Goal: Task Accomplishment & Management: Complete application form

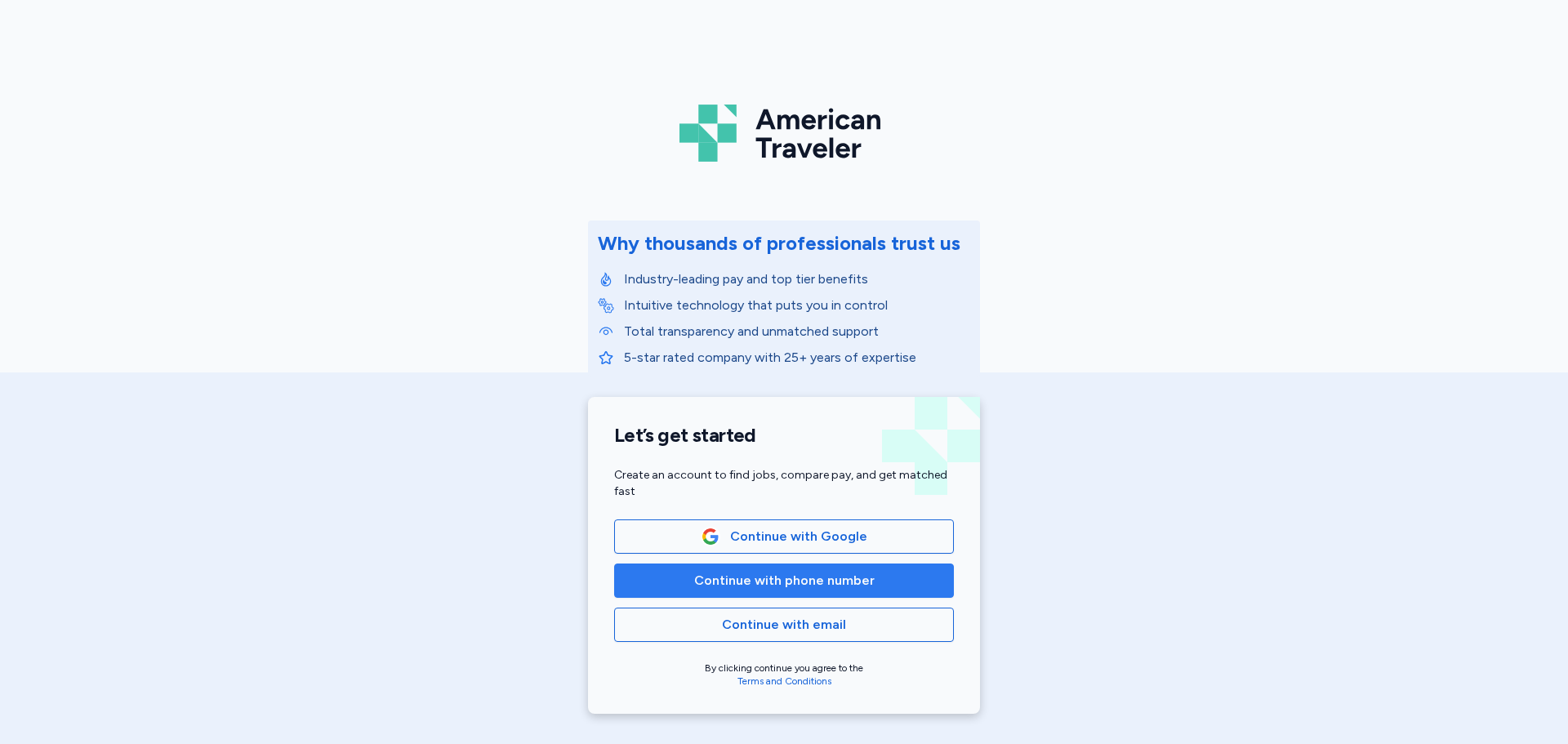
click at [812, 589] on span "Continue with phone number" at bounding box center [784, 580] width 180 height 19
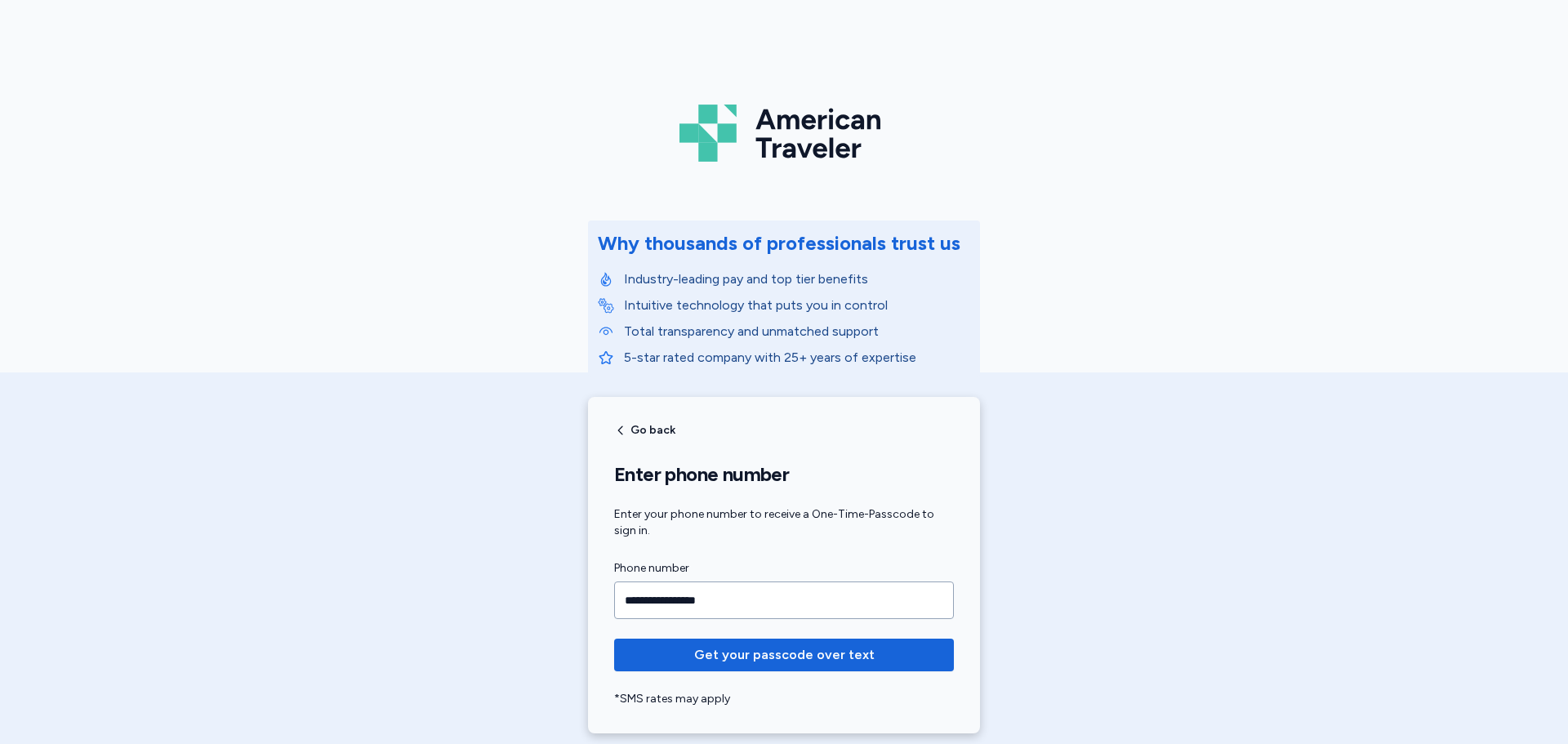
type input "**********"
click at [614, 638] on button "Get your passcode over text" at bounding box center [784, 654] width 340 height 33
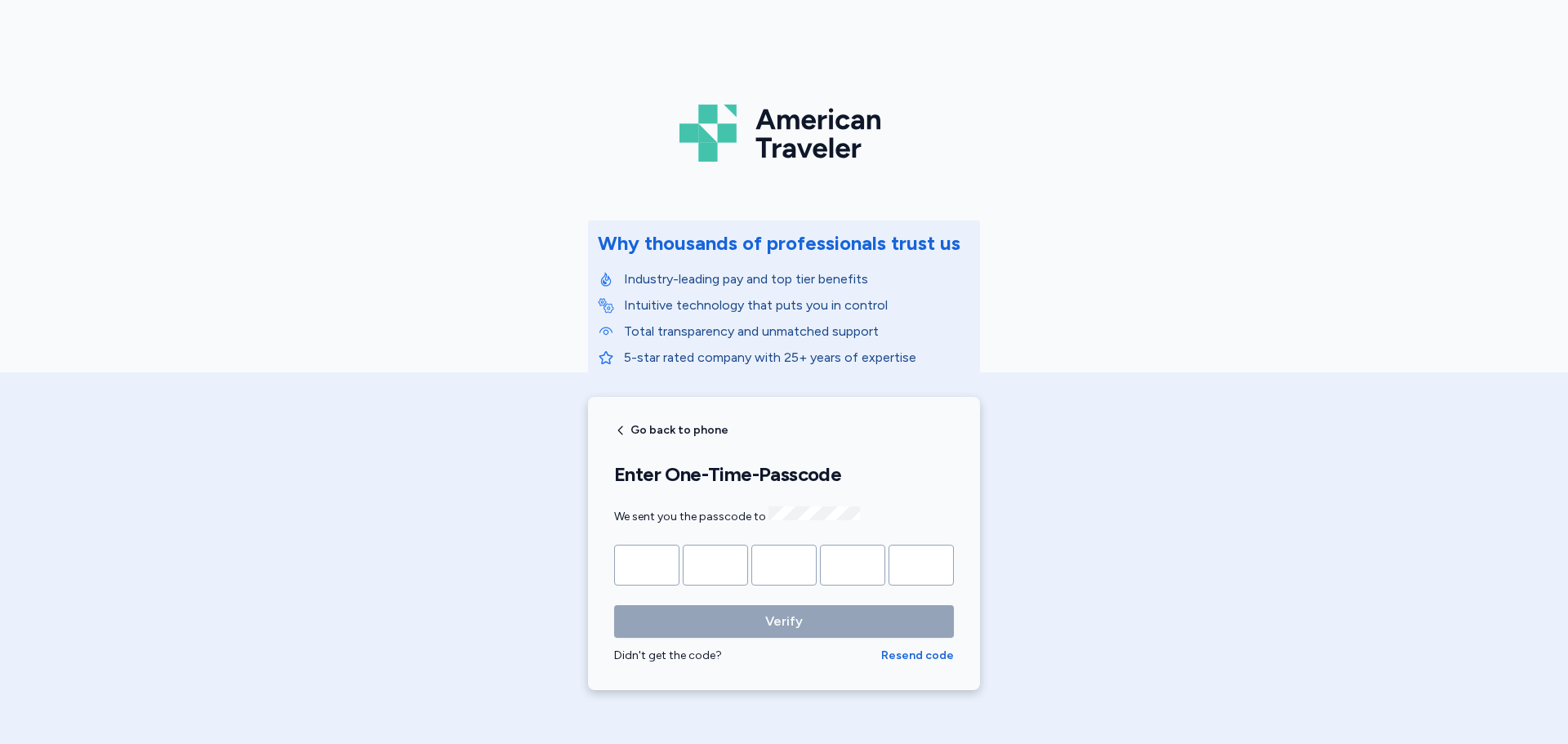
type input "*"
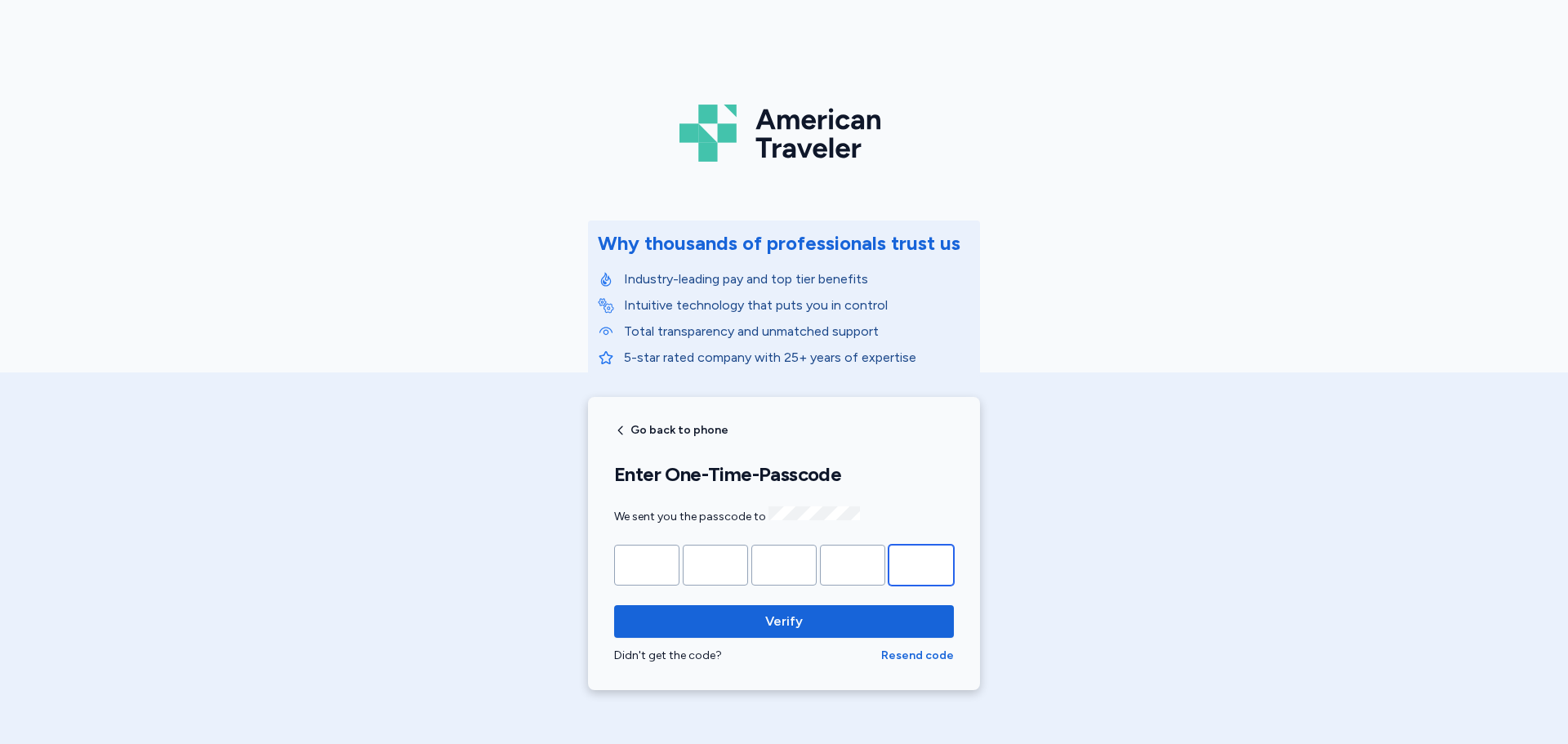
type input "*"
click at [614, 605] on button "Verify" at bounding box center [784, 621] width 340 height 33
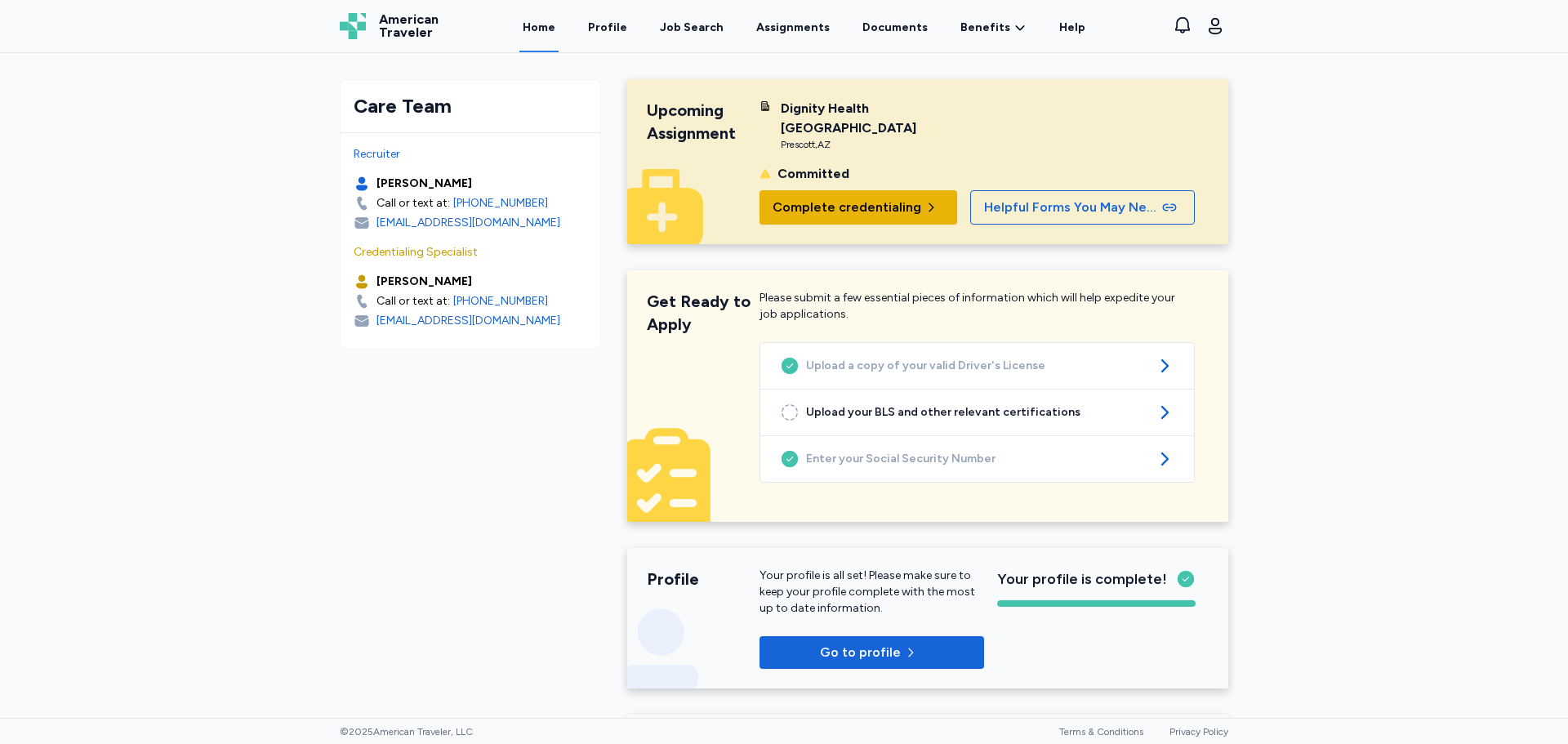
click at [814, 208] on span "Complete credentialing" at bounding box center [847, 207] width 149 height 19
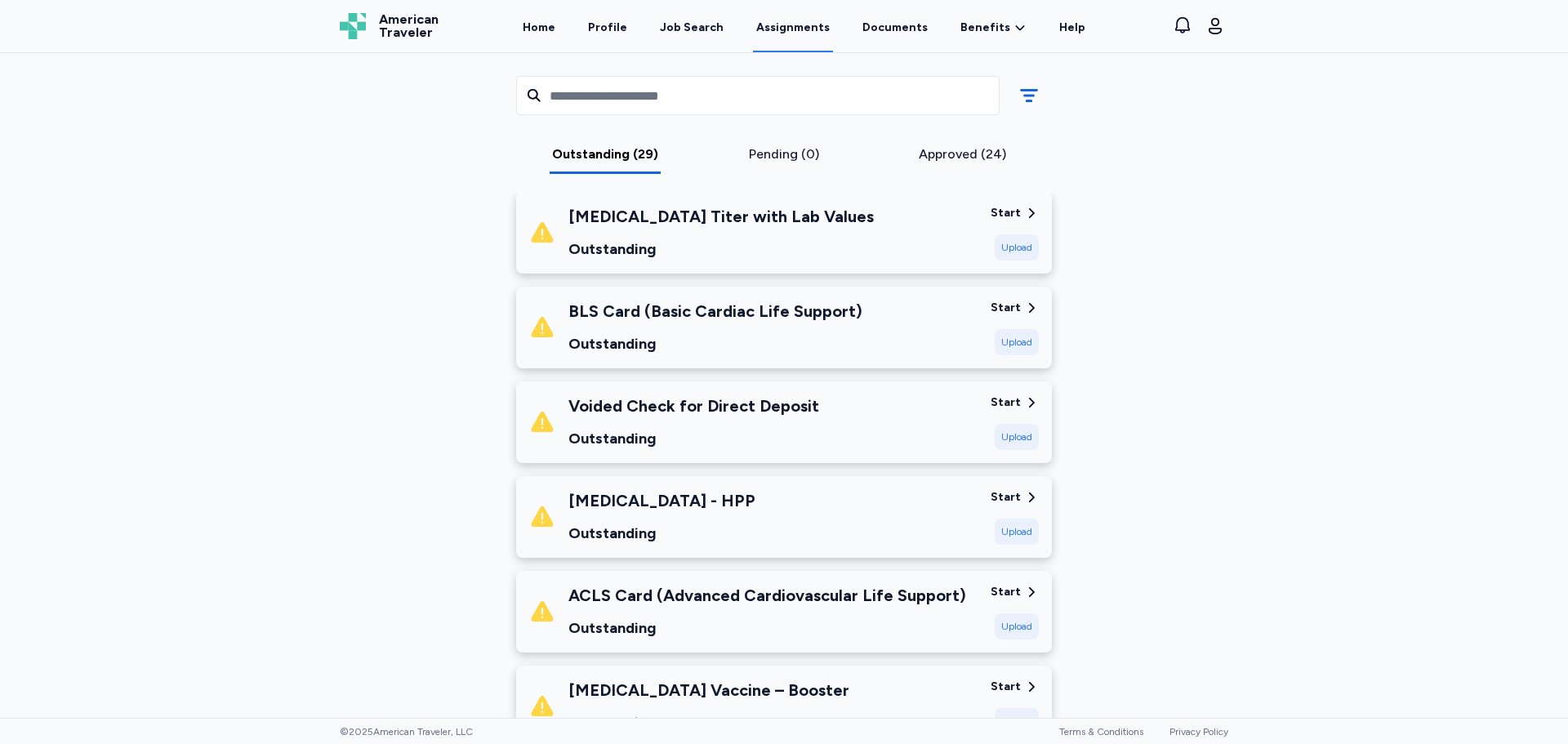
scroll to position [1551, 0]
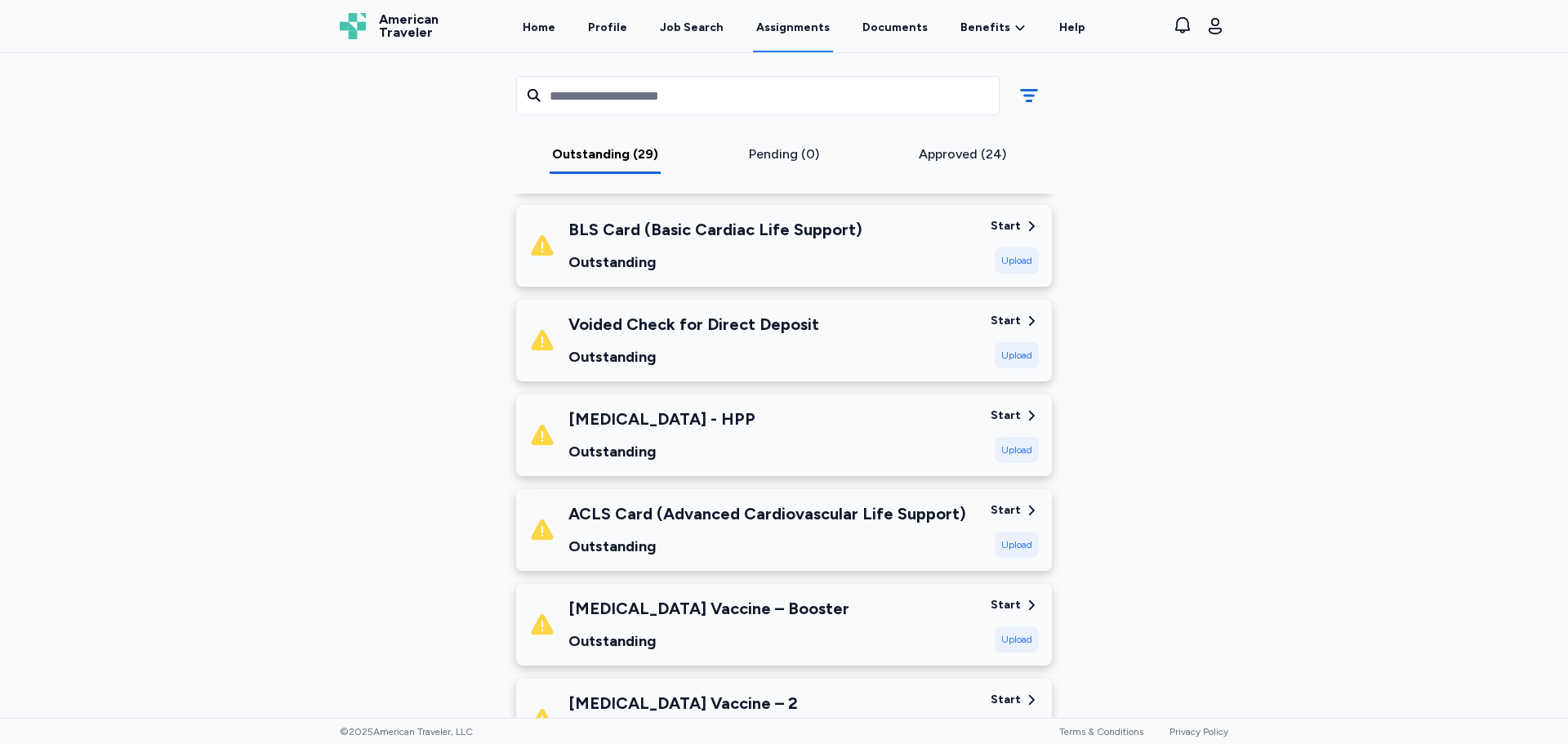
click at [712, 343] on div "Voided Check for Direct Deposit Outstanding" at bounding box center [693, 340] width 250 height 56
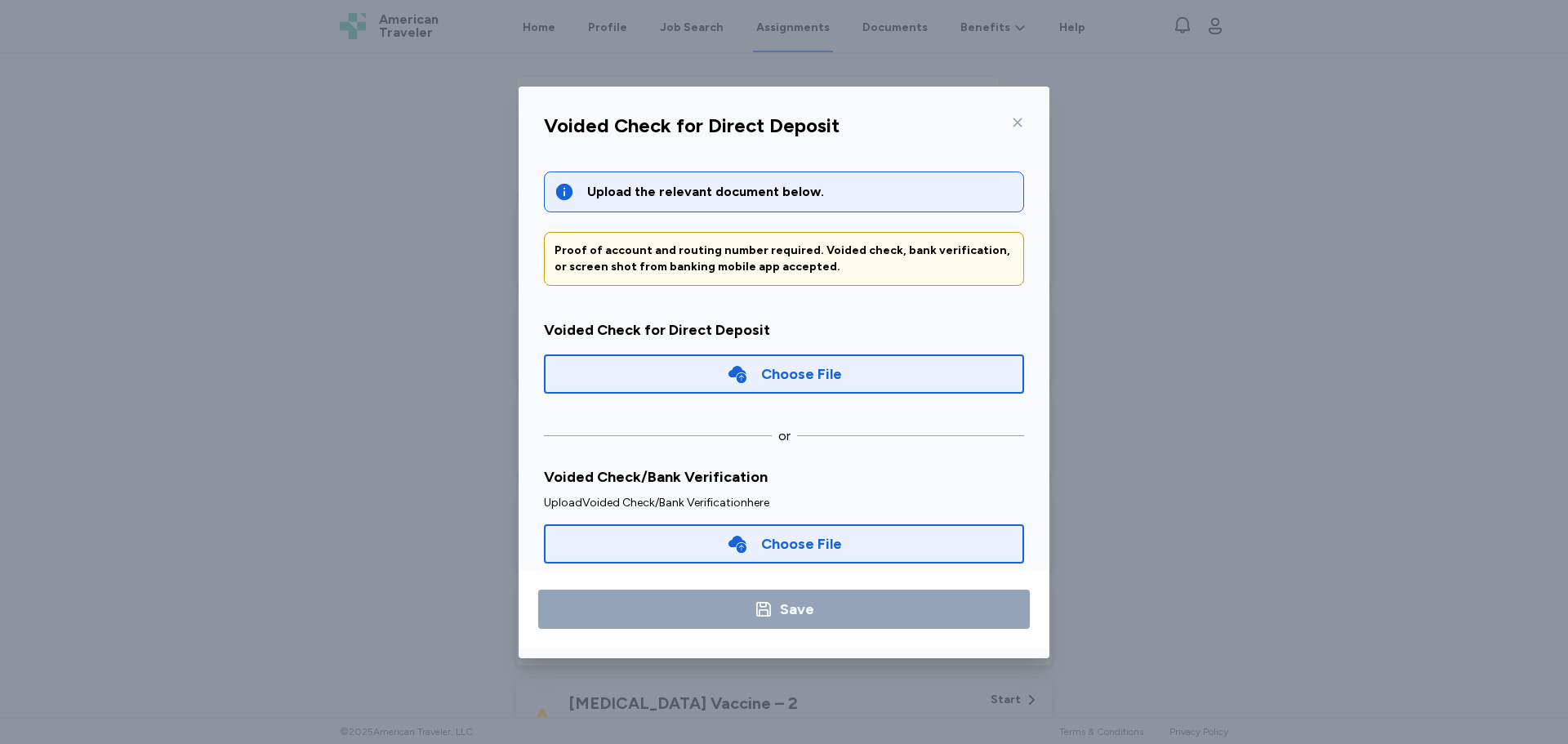
click at [1021, 123] on icon at bounding box center [1018, 123] width 13 height 13
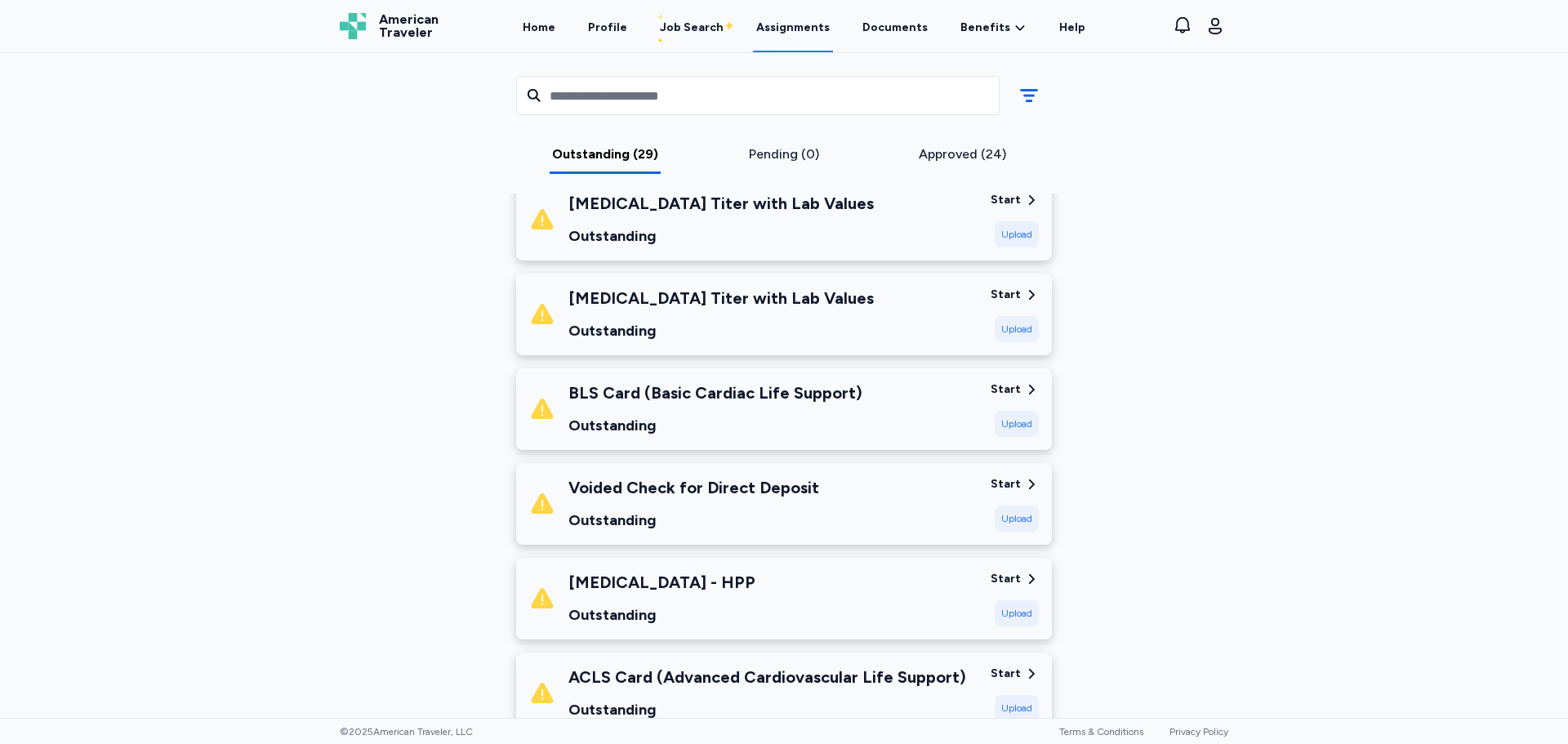
scroll to position [1470, 0]
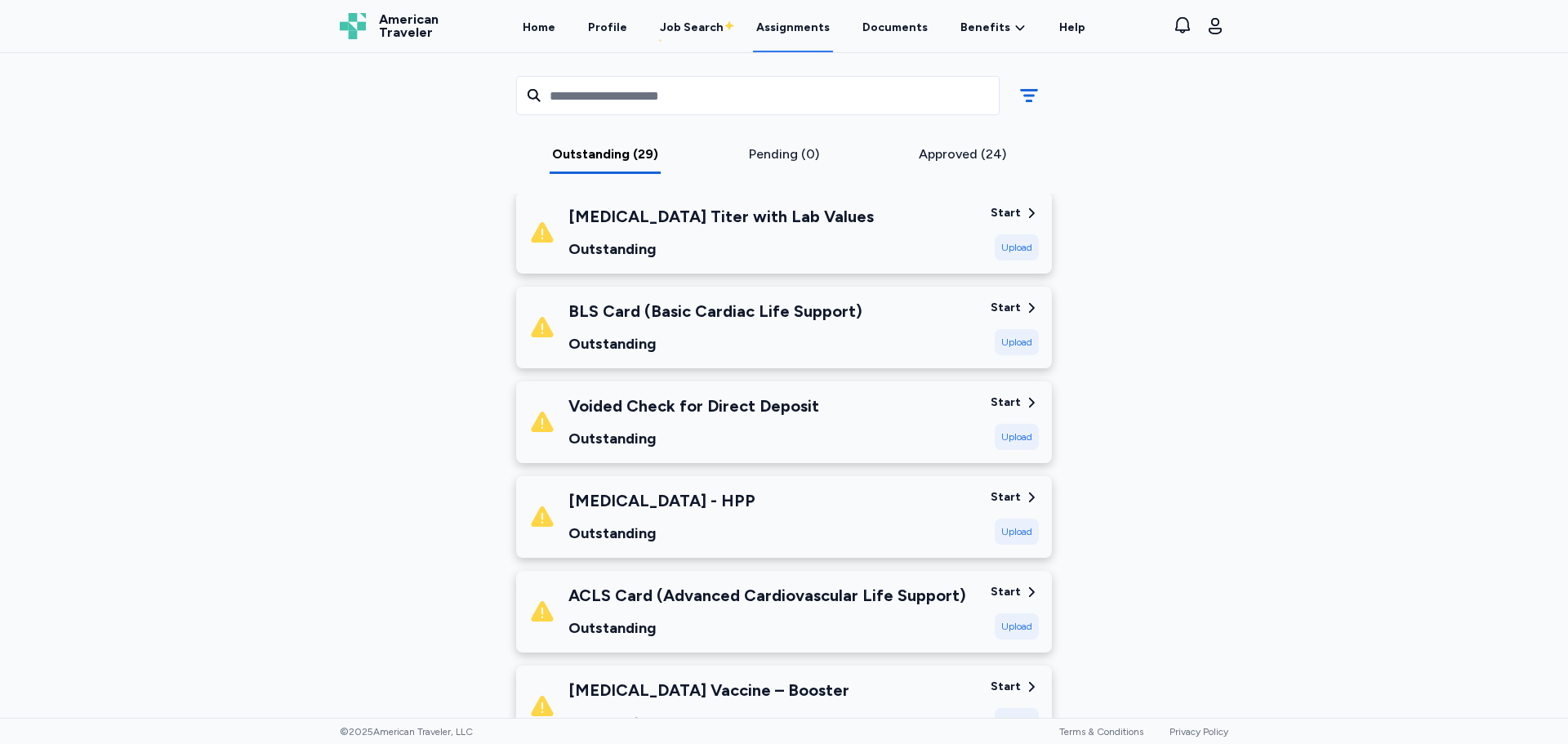
click at [811, 354] on div "Outstanding" at bounding box center [715, 343] width 294 height 23
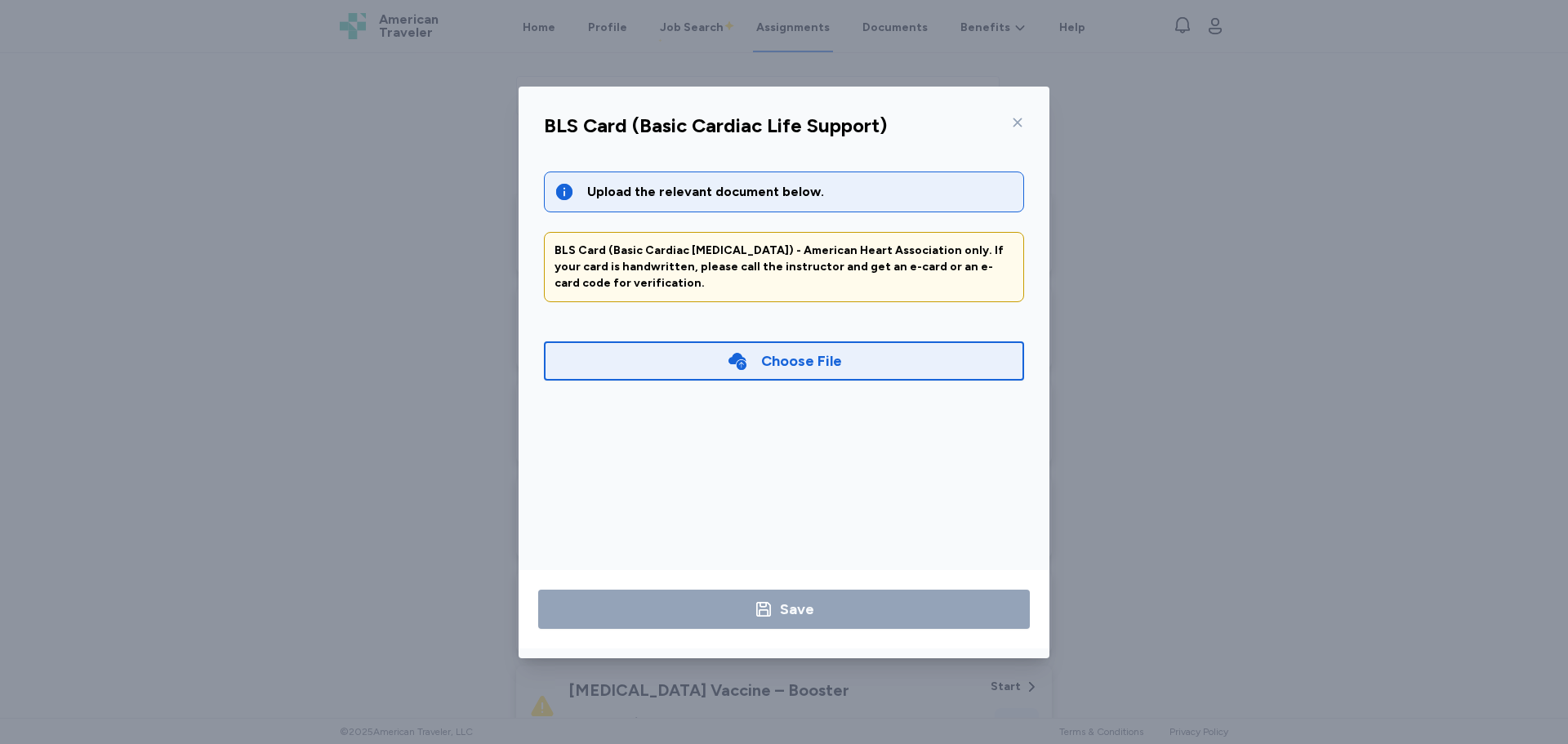
click at [1014, 118] on icon at bounding box center [1018, 123] width 13 height 13
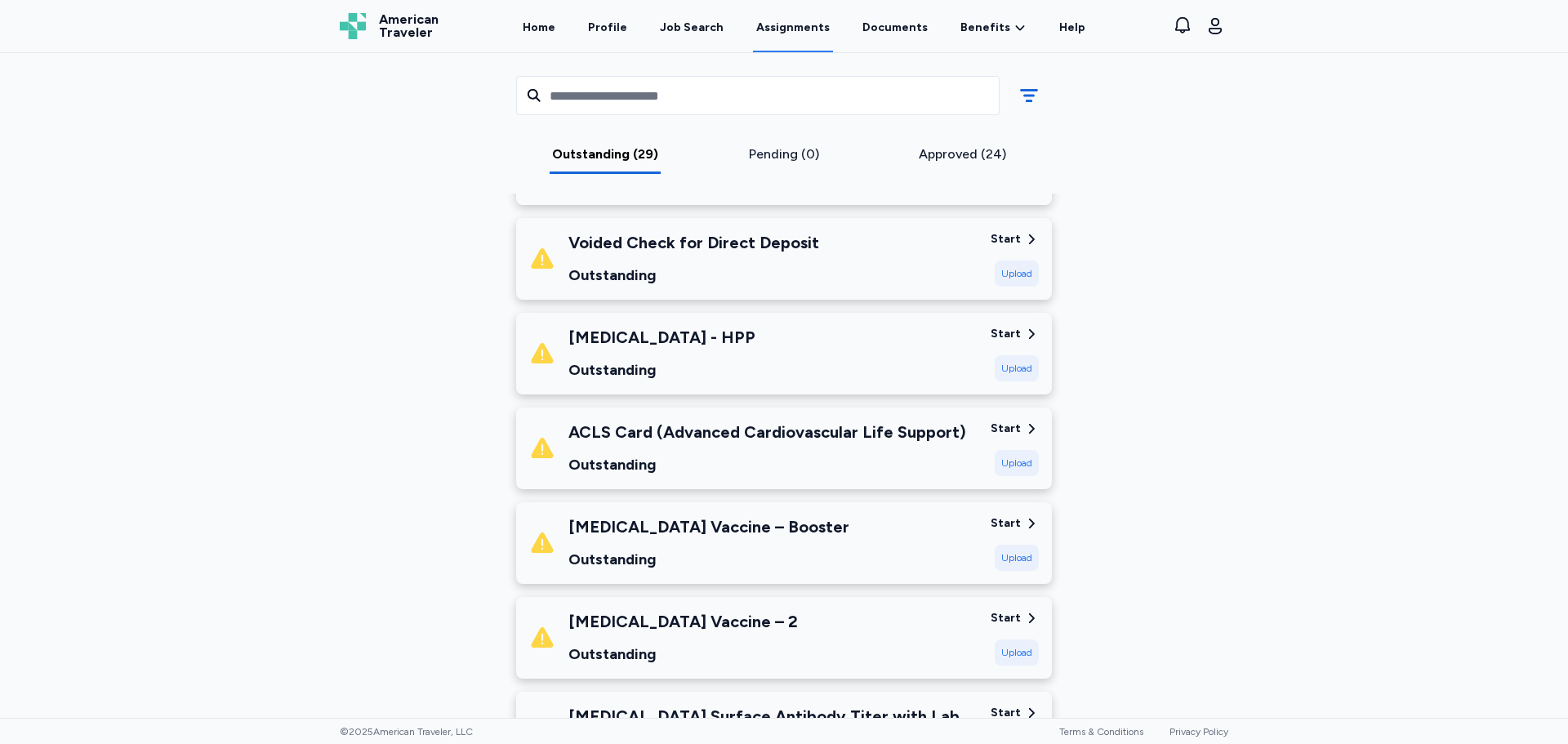
scroll to position [1714, 0]
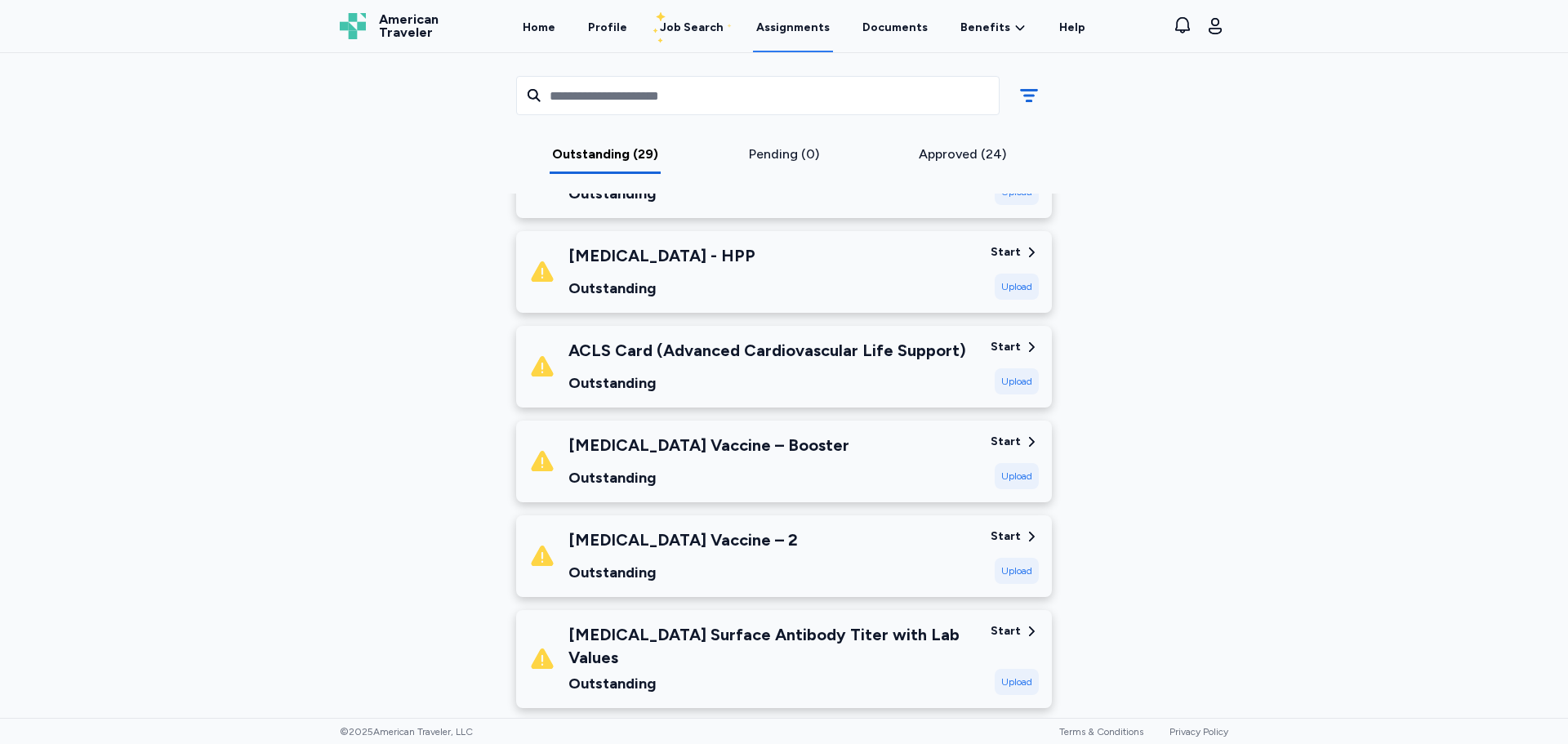
click at [743, 460] on div "COVID-19 Vaccine – Booster Outstanding" at bounding box center [708, 461] width 281 height 56
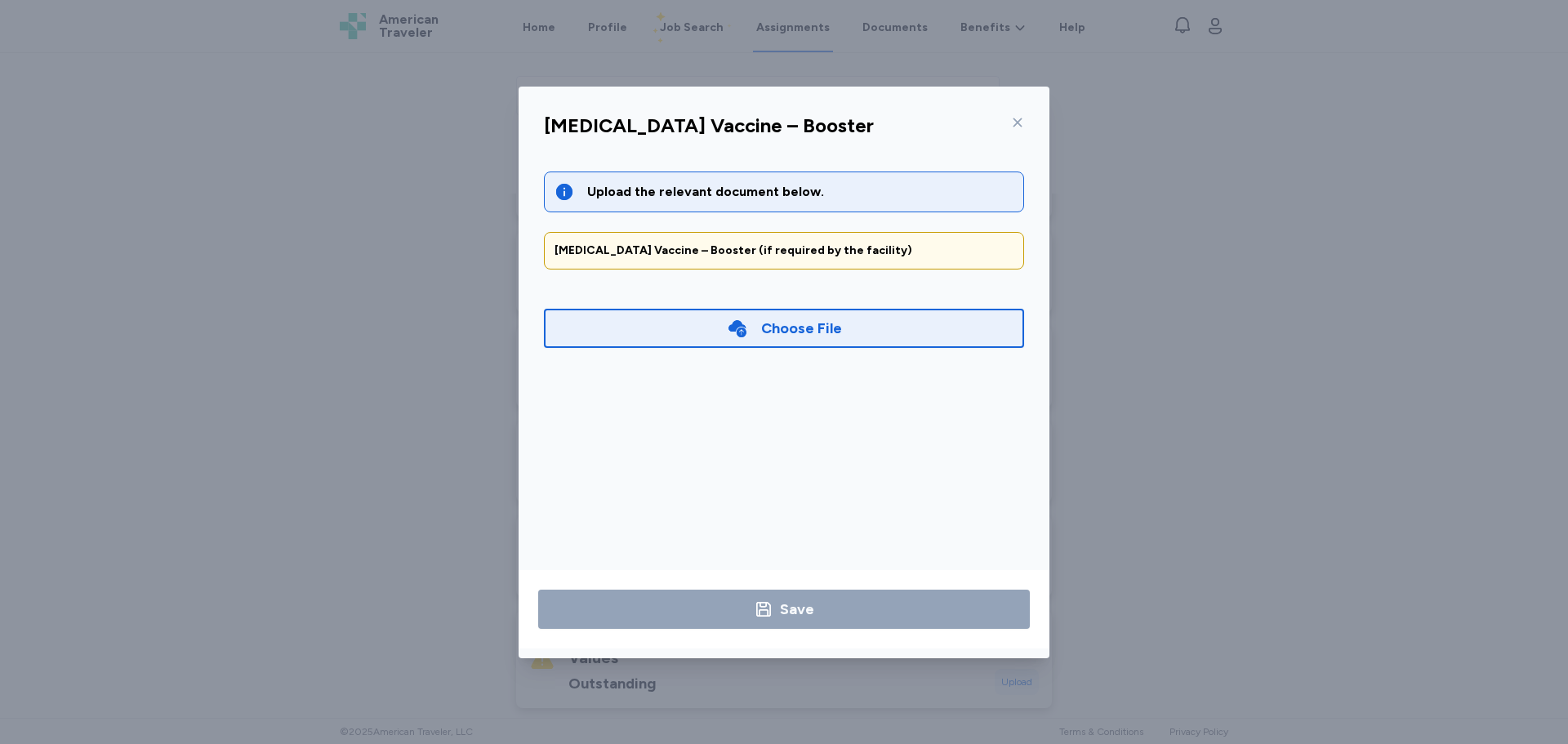
click at [1020, 118] on icon at bounding box center [1018, 123] width 13 height 13
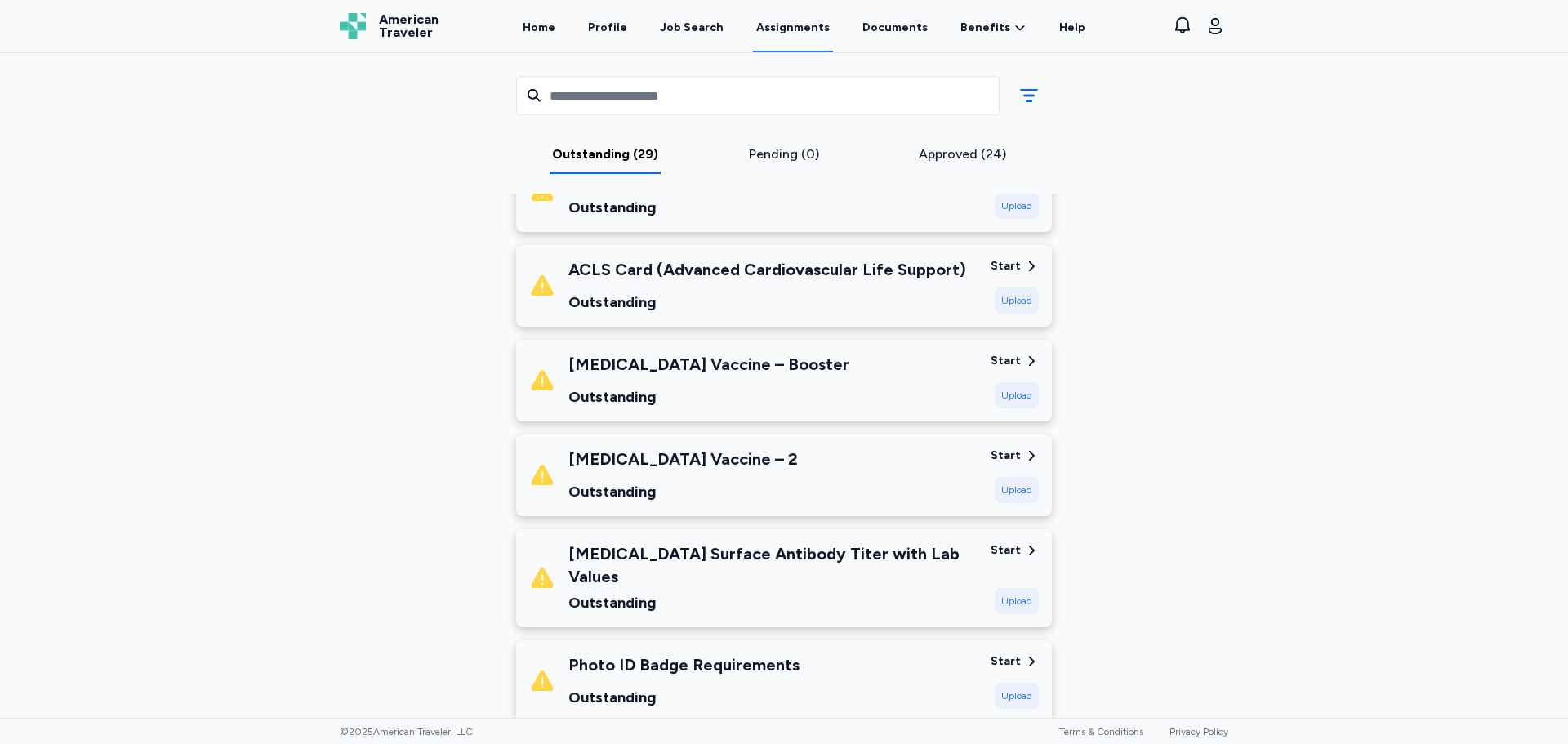
scroll to position [1878, 0]
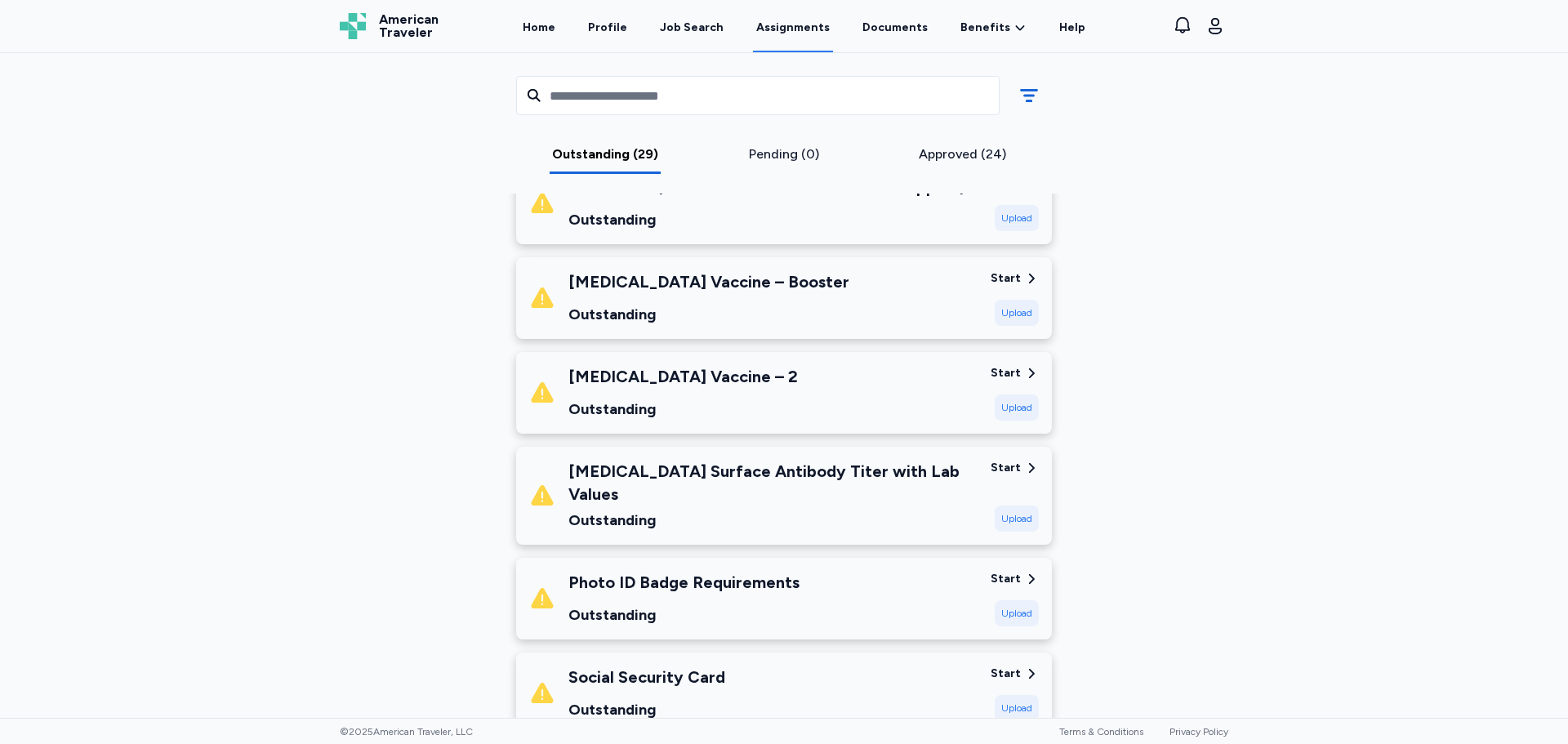
click at [686, 405] on div "Outstanding" at bounding box center [683, 409] width 229 height 23
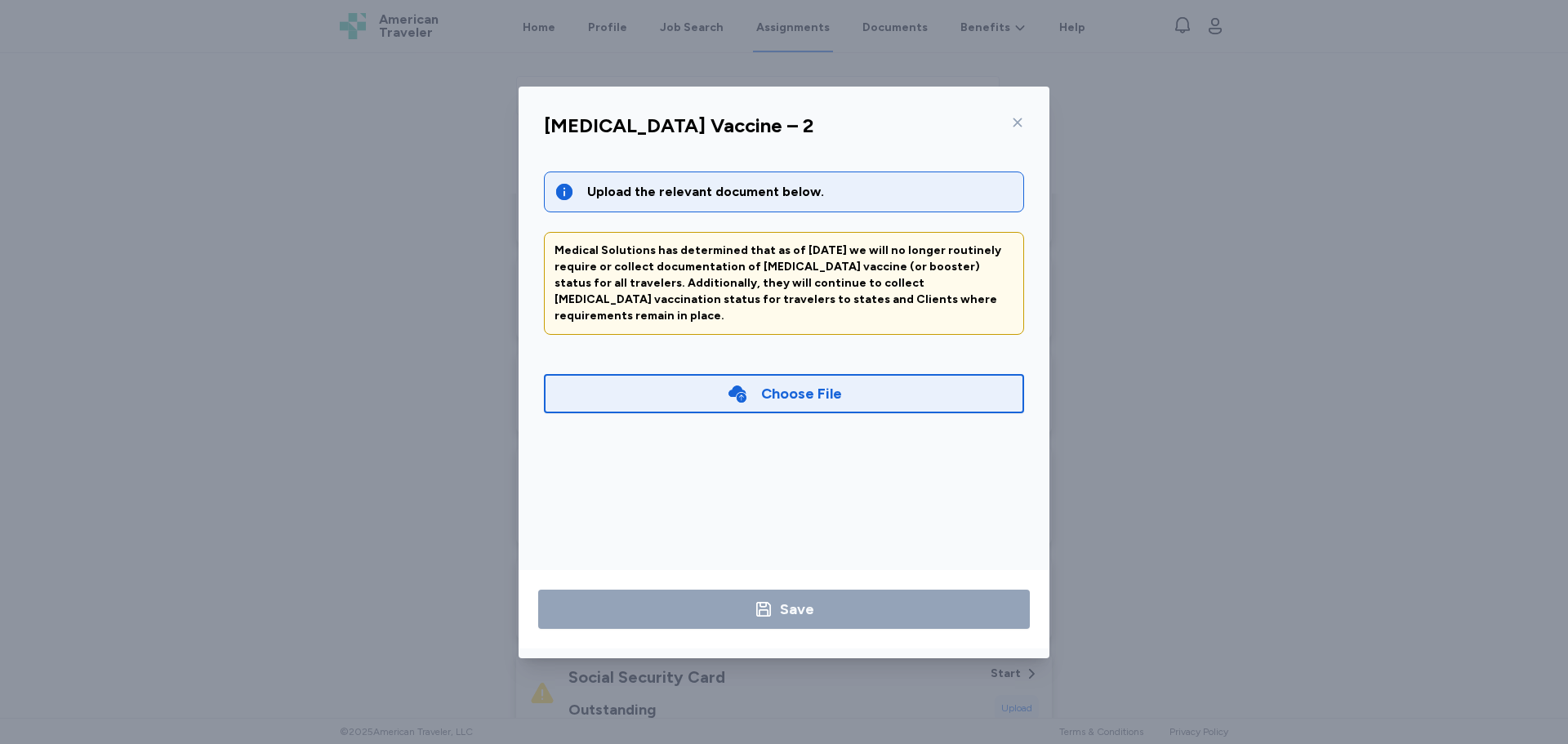
click at [1021, 118] on icon at bounding box center [1018, 122] width 9 height 9
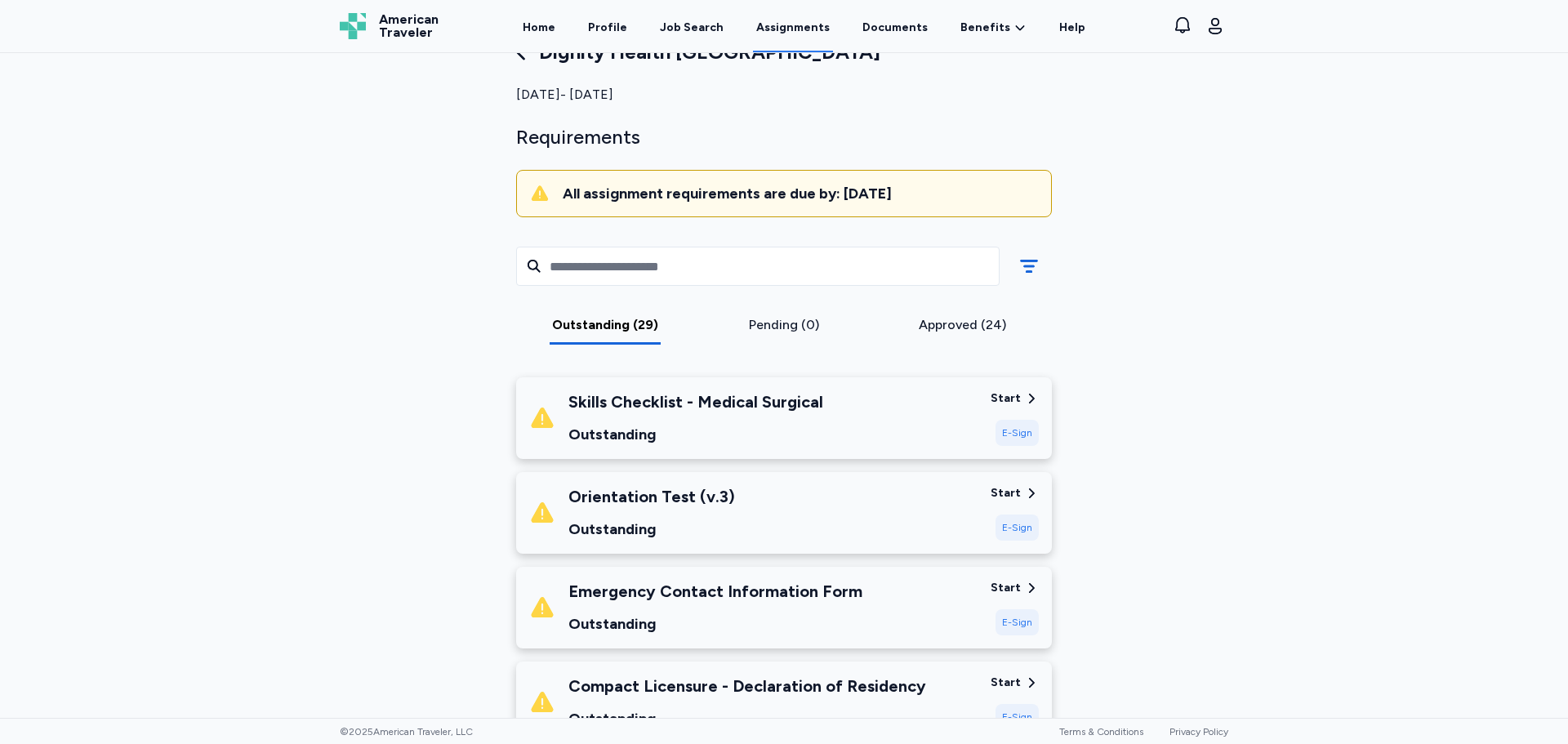
scroll to position [82, 0]
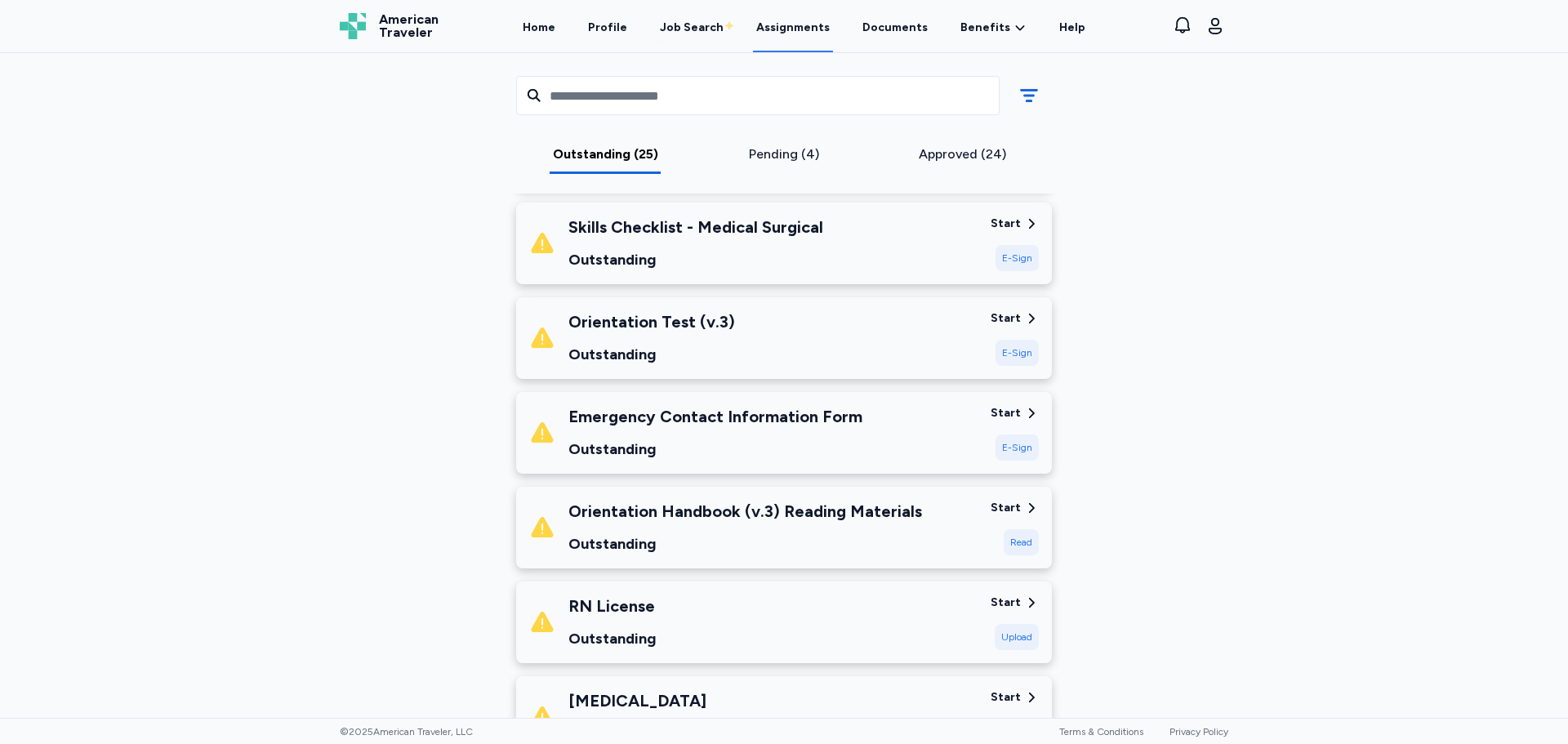
scroll to position [327, 0]
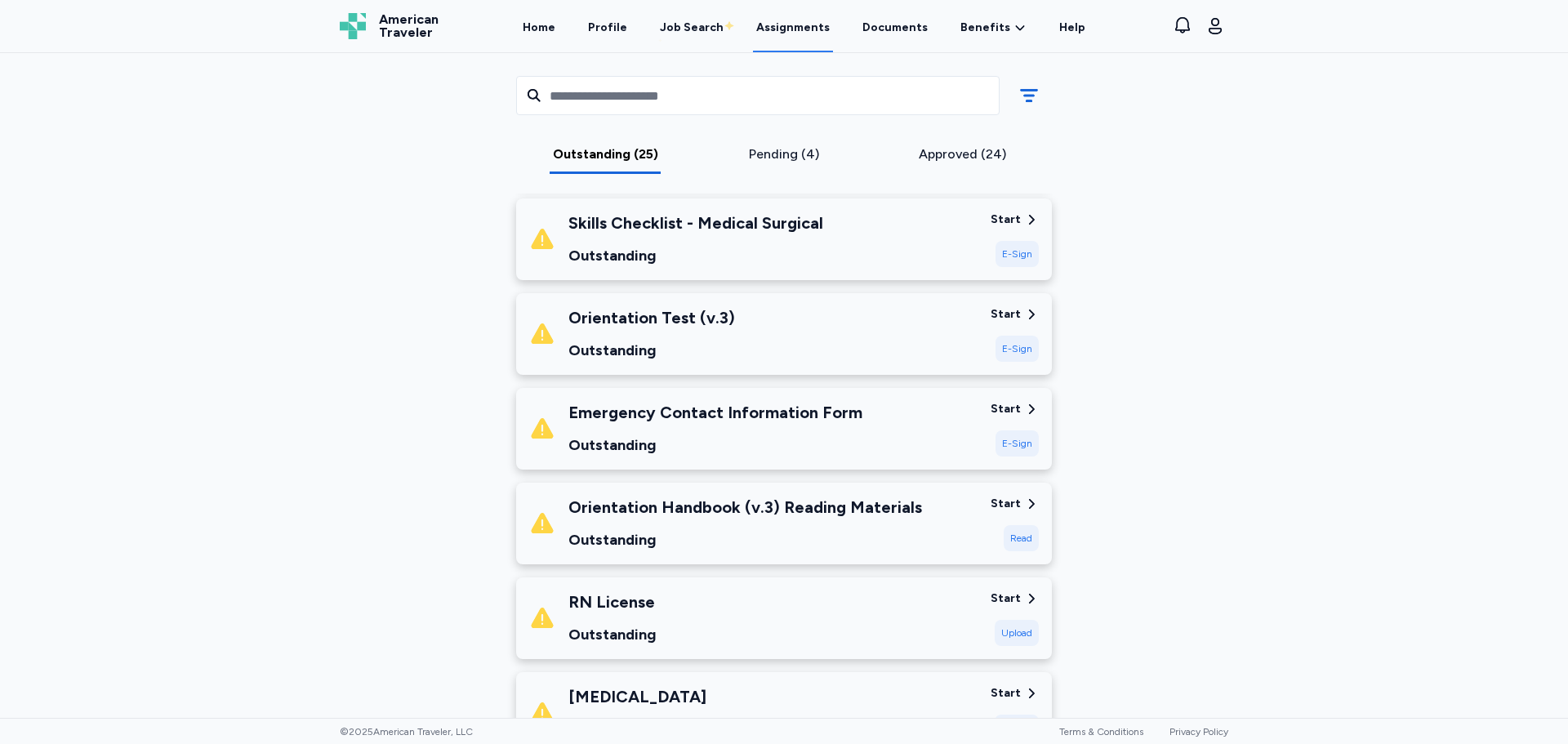
click at [749, 264] on div "Outstanding" at bounding box center [695, 255] width 255 height 23
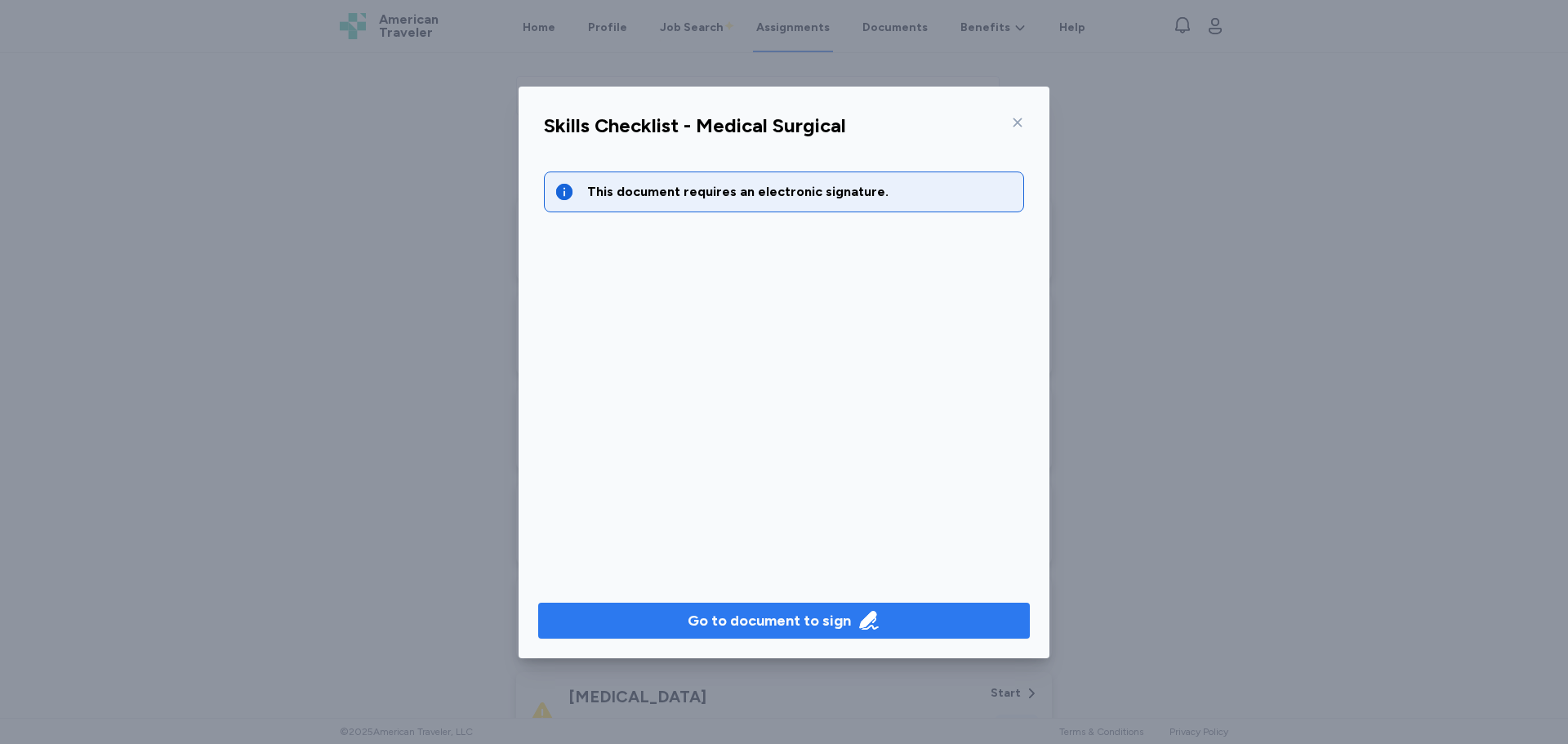
click at [827, 612] on div "Go to document to sign" at bounding box center [769, 620] width 164 height 23
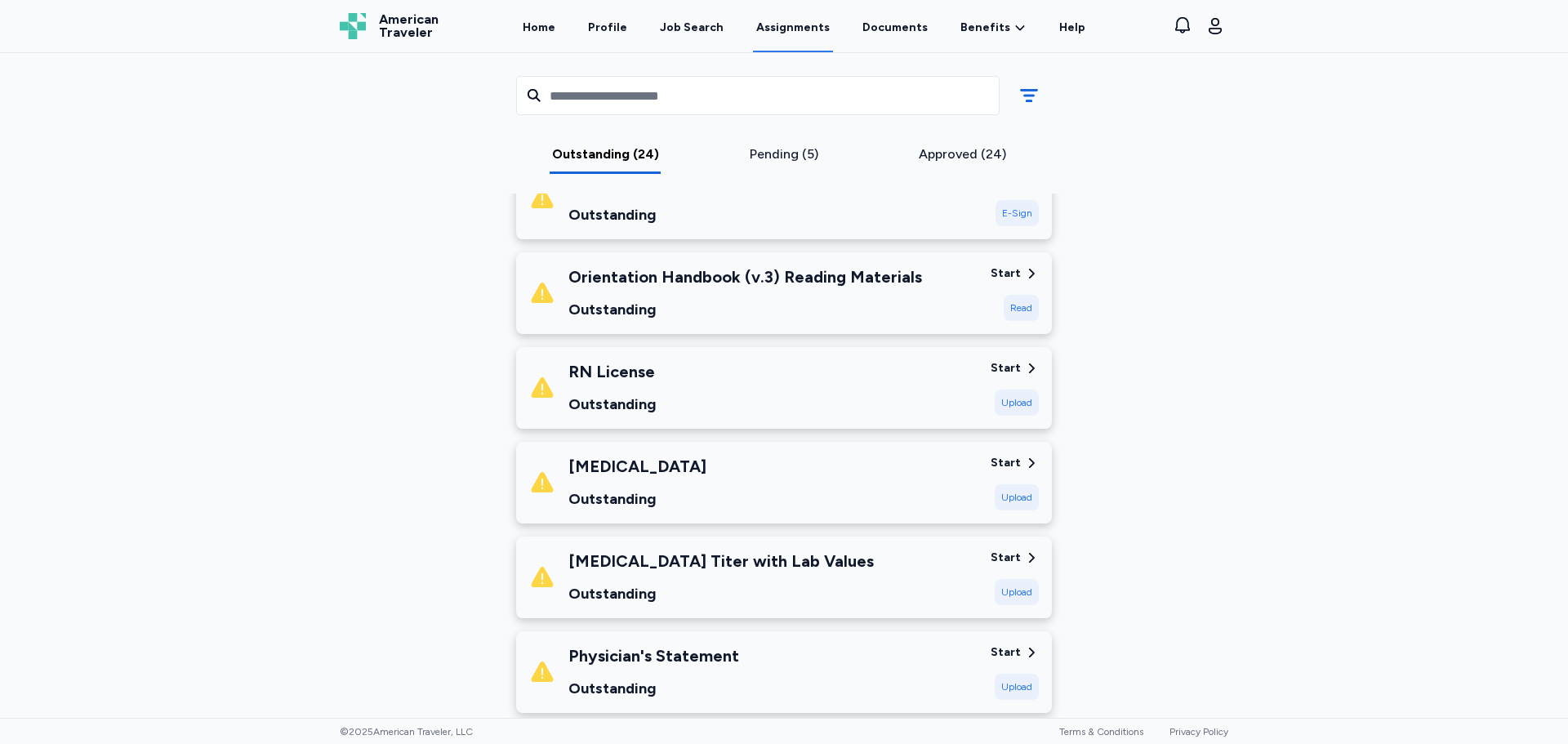
scroll to position [490, 0]
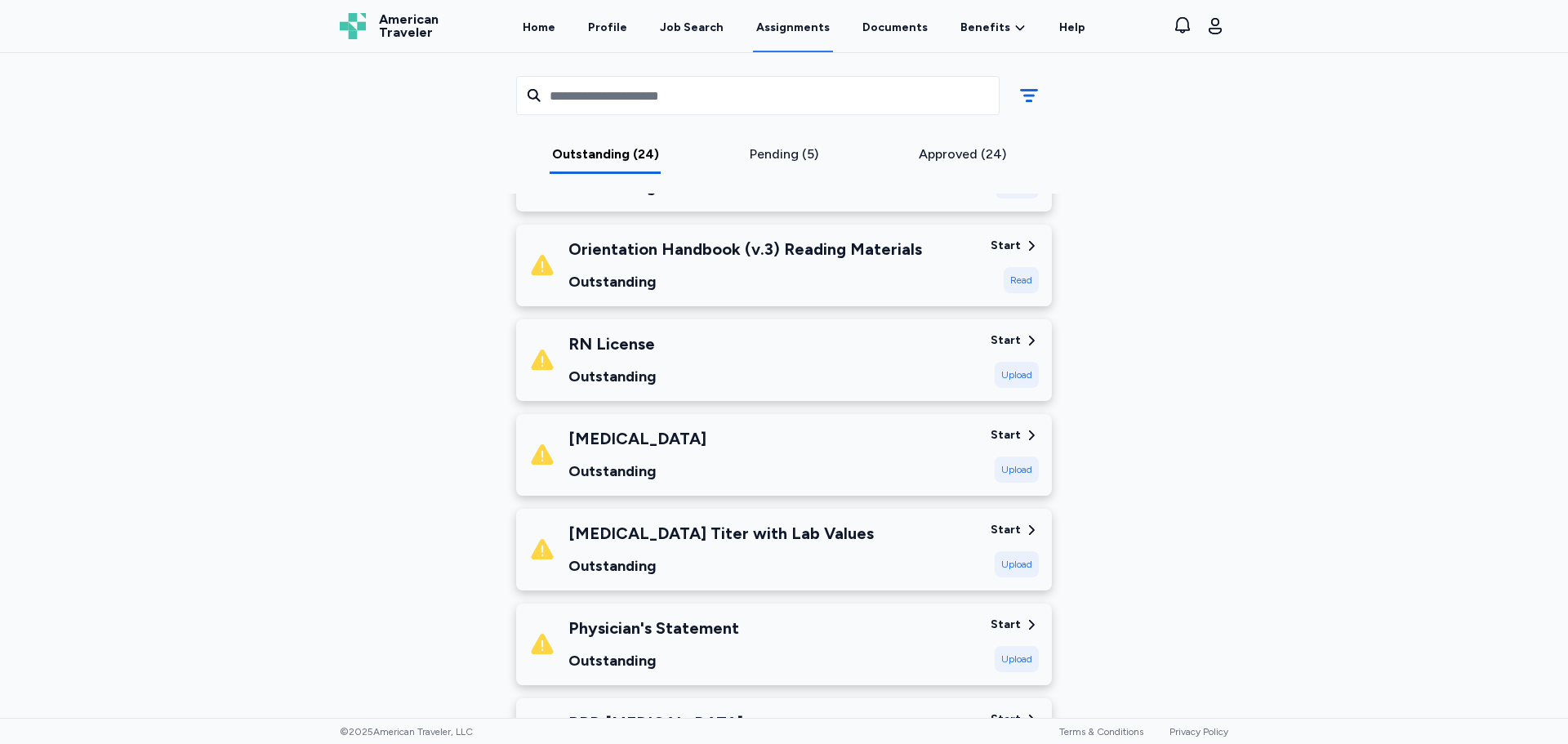
click at [707, 353] on div "RN License Outstanding" at bounding box center [753, 359] width 448 height 56
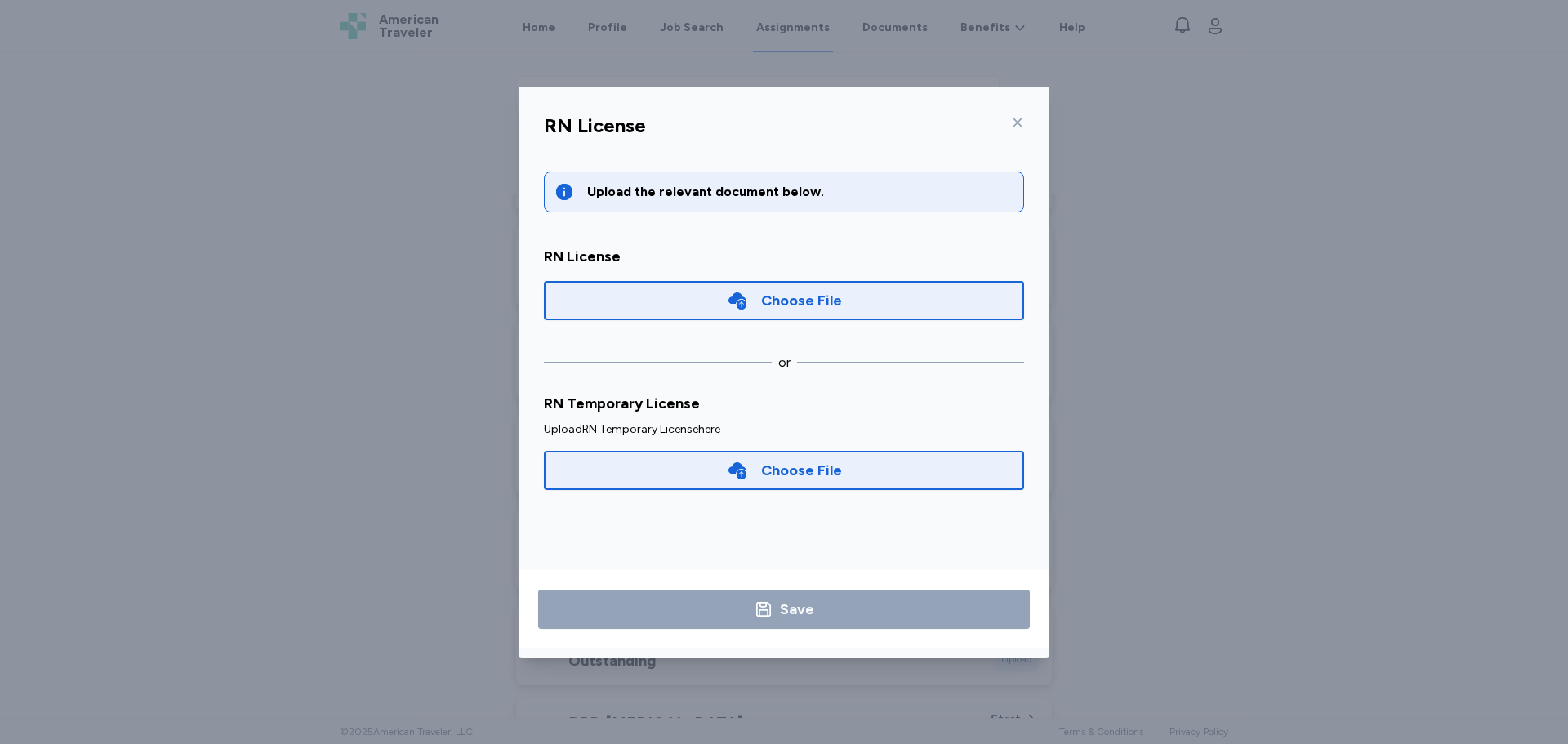
click at [1017, 123] on icon at bounding box center [1018, 122] width 9 height 9
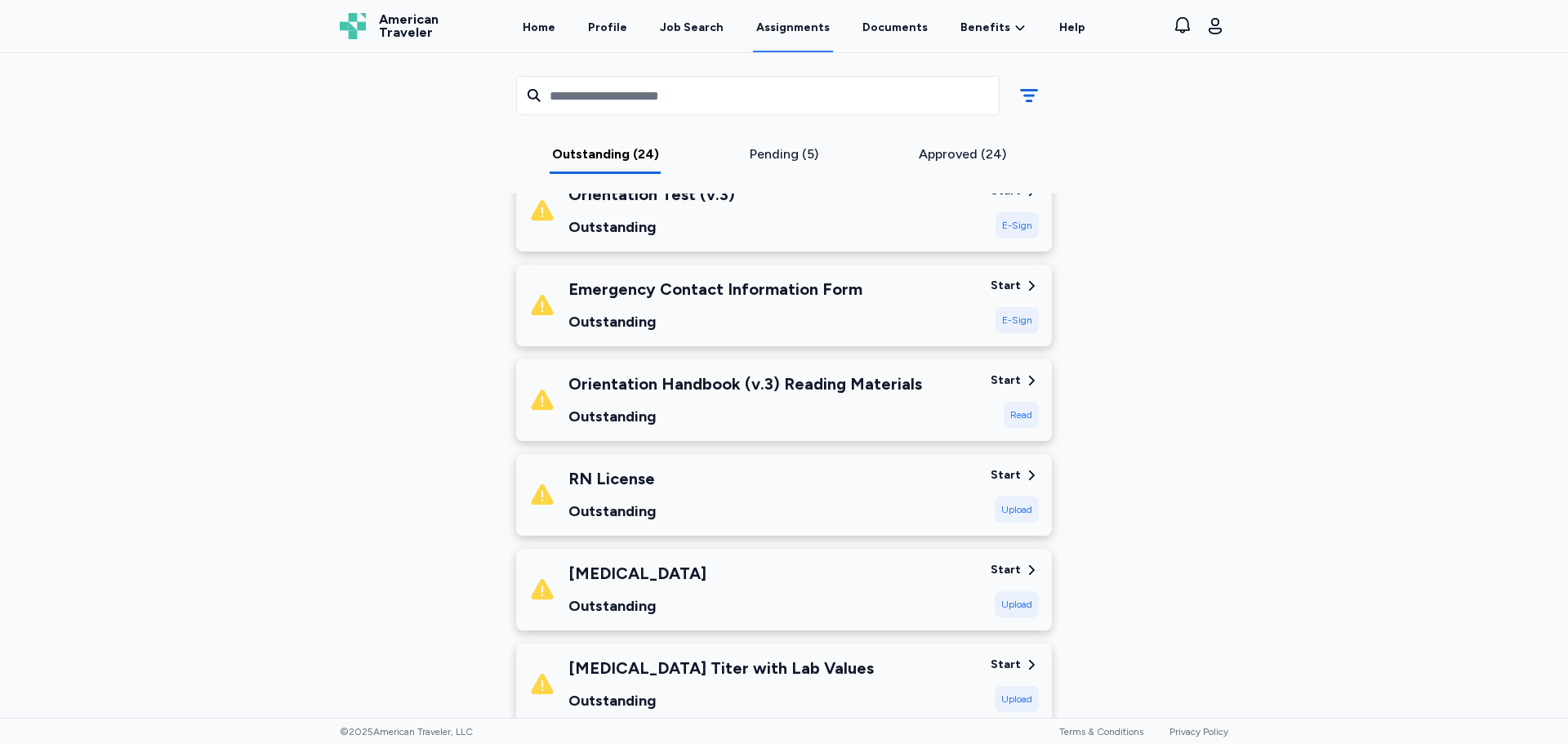
scroll to position [327, 0]
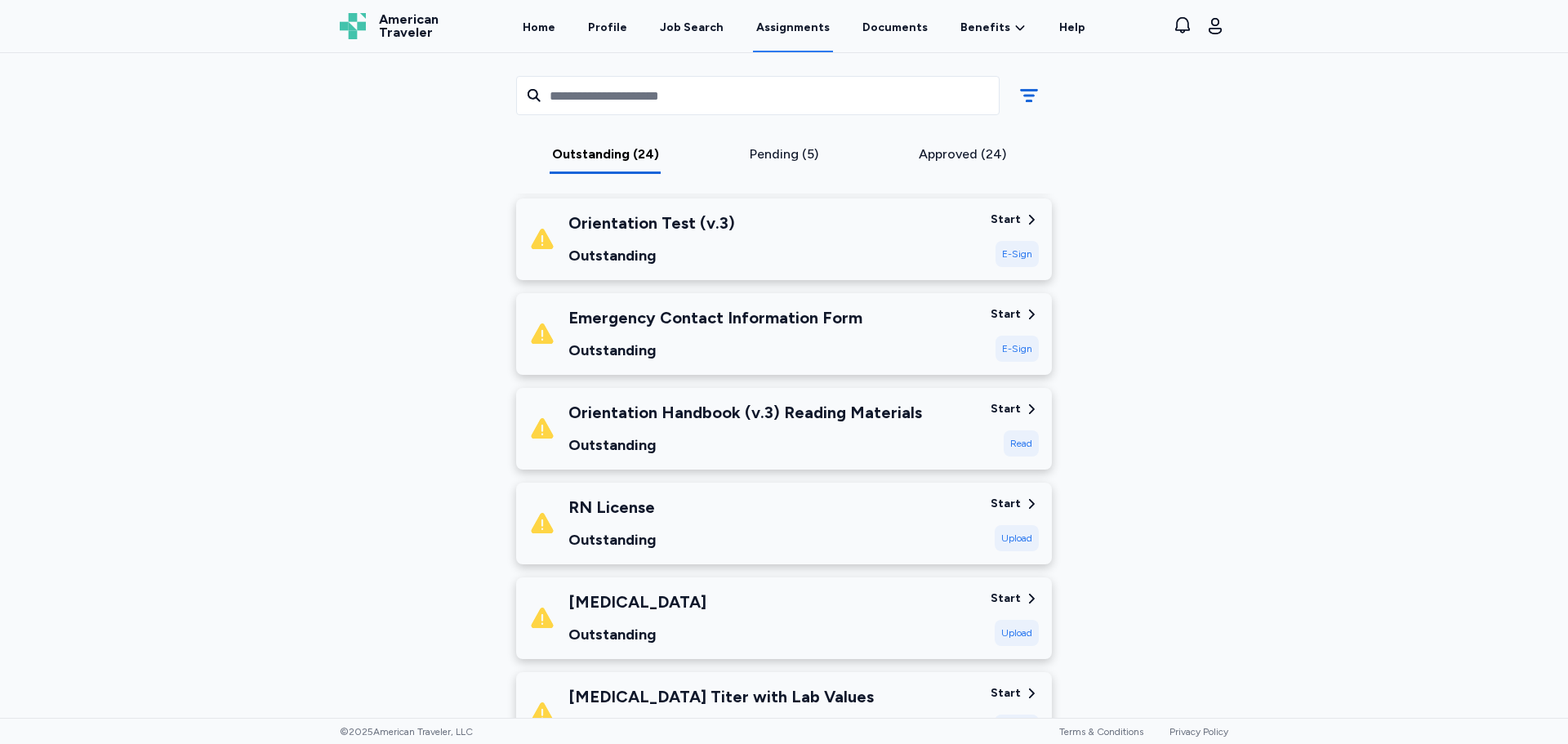
click at [907, 439] on div "Orientation Handbook (v.3) Reading Materials Outstanding" at bounding box center [753, 429] width 448 height 56
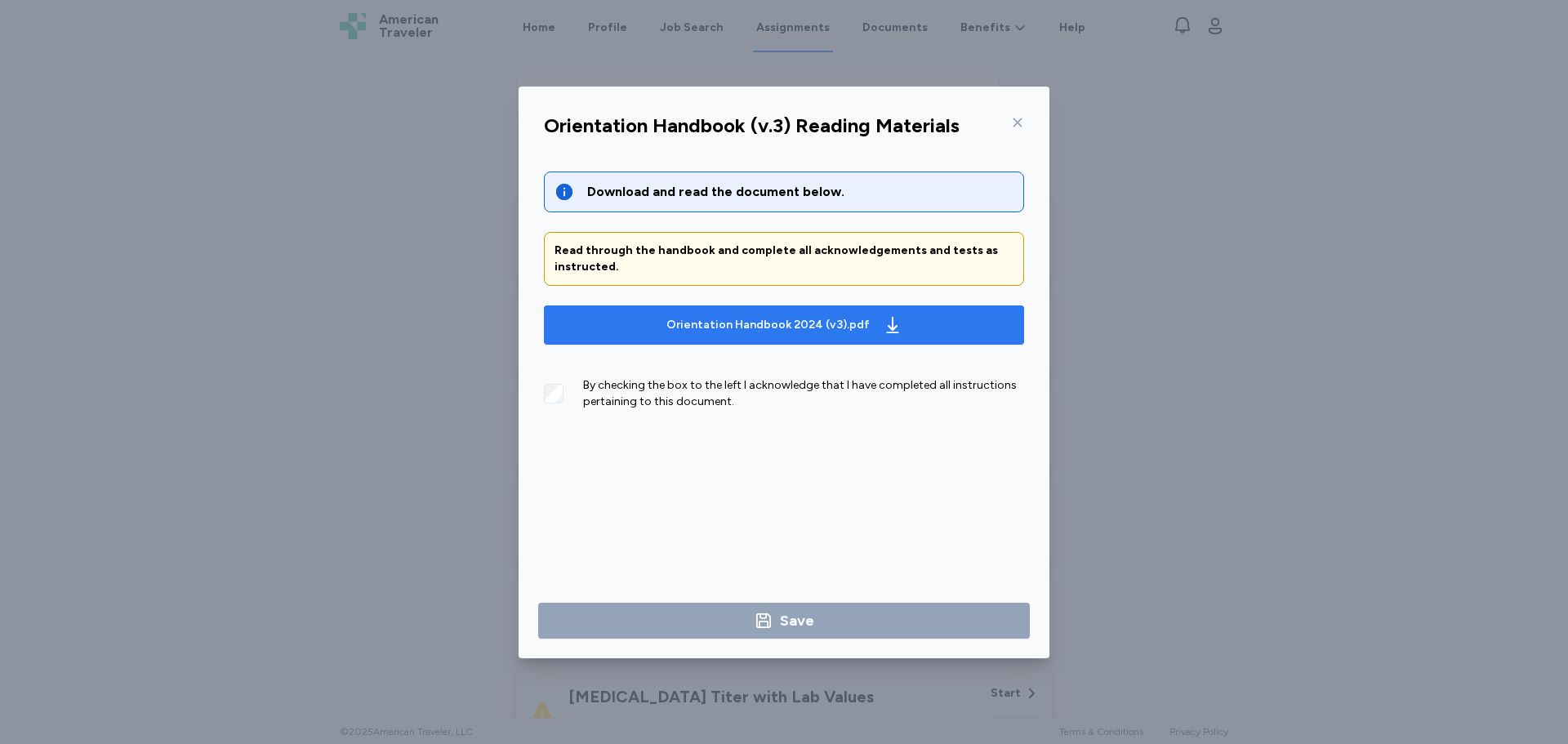
click at [749, 329] on div "Orientation Handbook 2024 (v3).pdf" at bounding box center [769, 325] width 204 height 17
click at [715, 194] on div "Download and read the document below." at bounding box center [800, 191] width 426 height 19
click at [693, 279] on div "Read through the handbook and complete all acknowledgements and tests as instru…" at bounding box center [784, 259] width 481 height 54
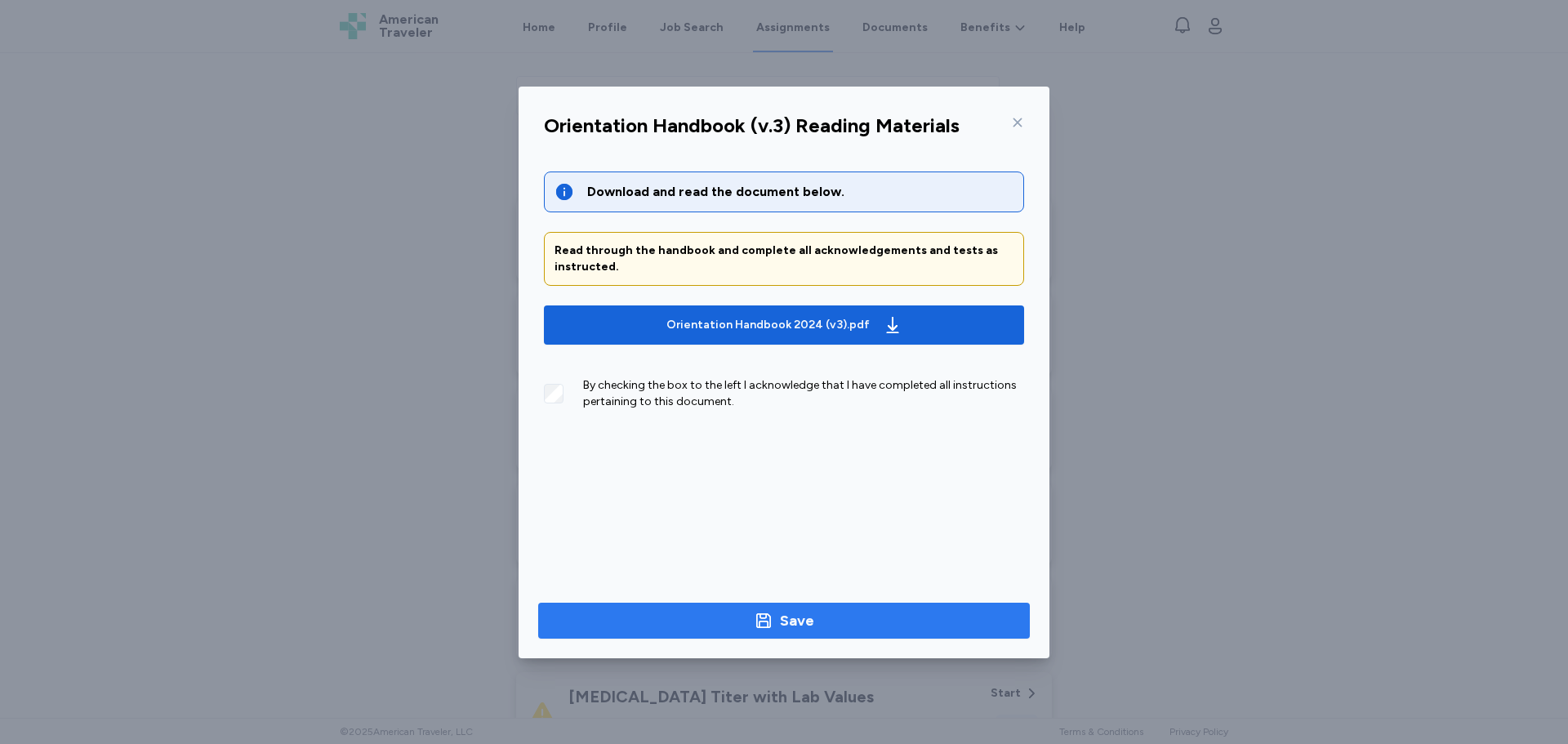
click at [797, 612] on div "Save" at bounding box center [797, 620] width 34 height 23
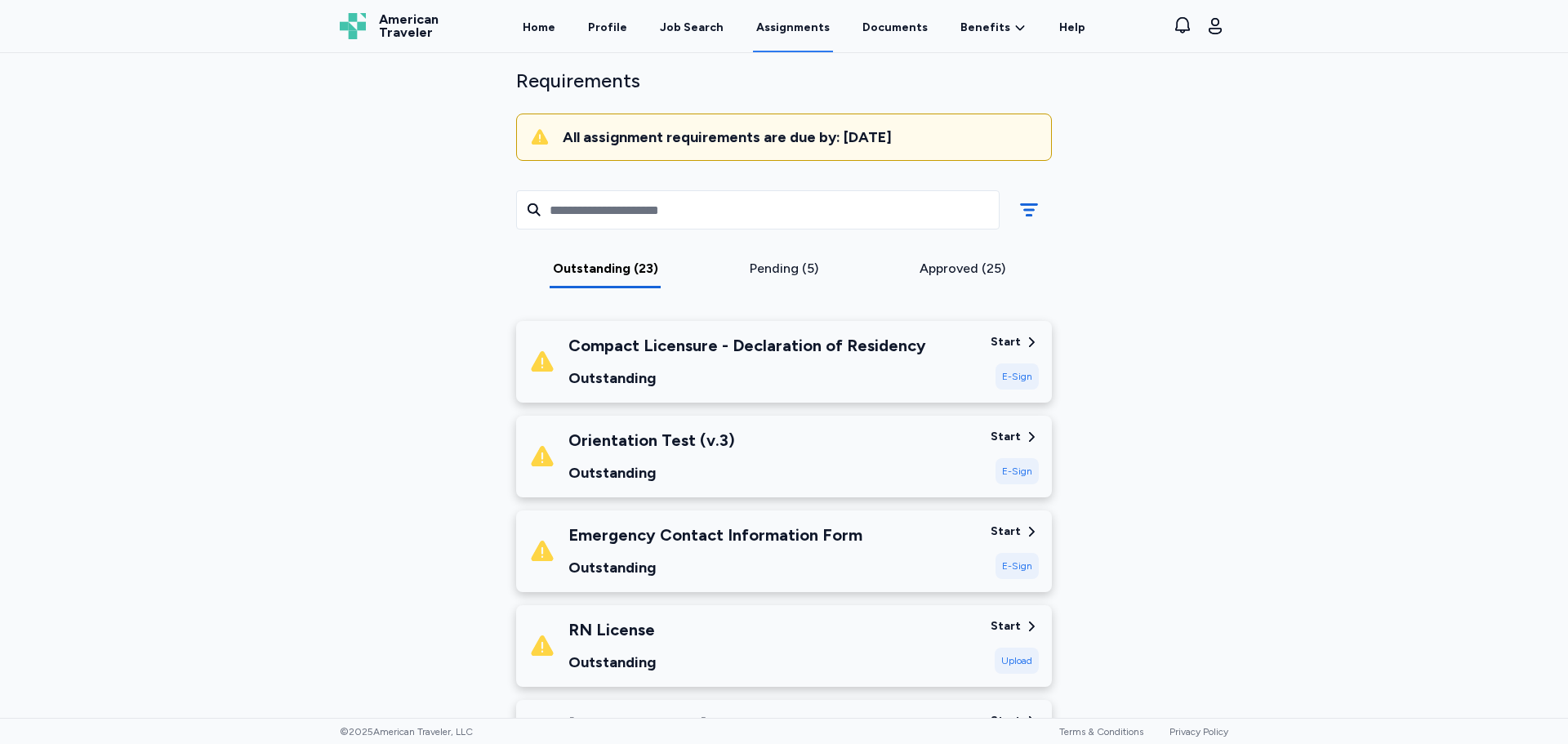
scroll to position [82, 0]
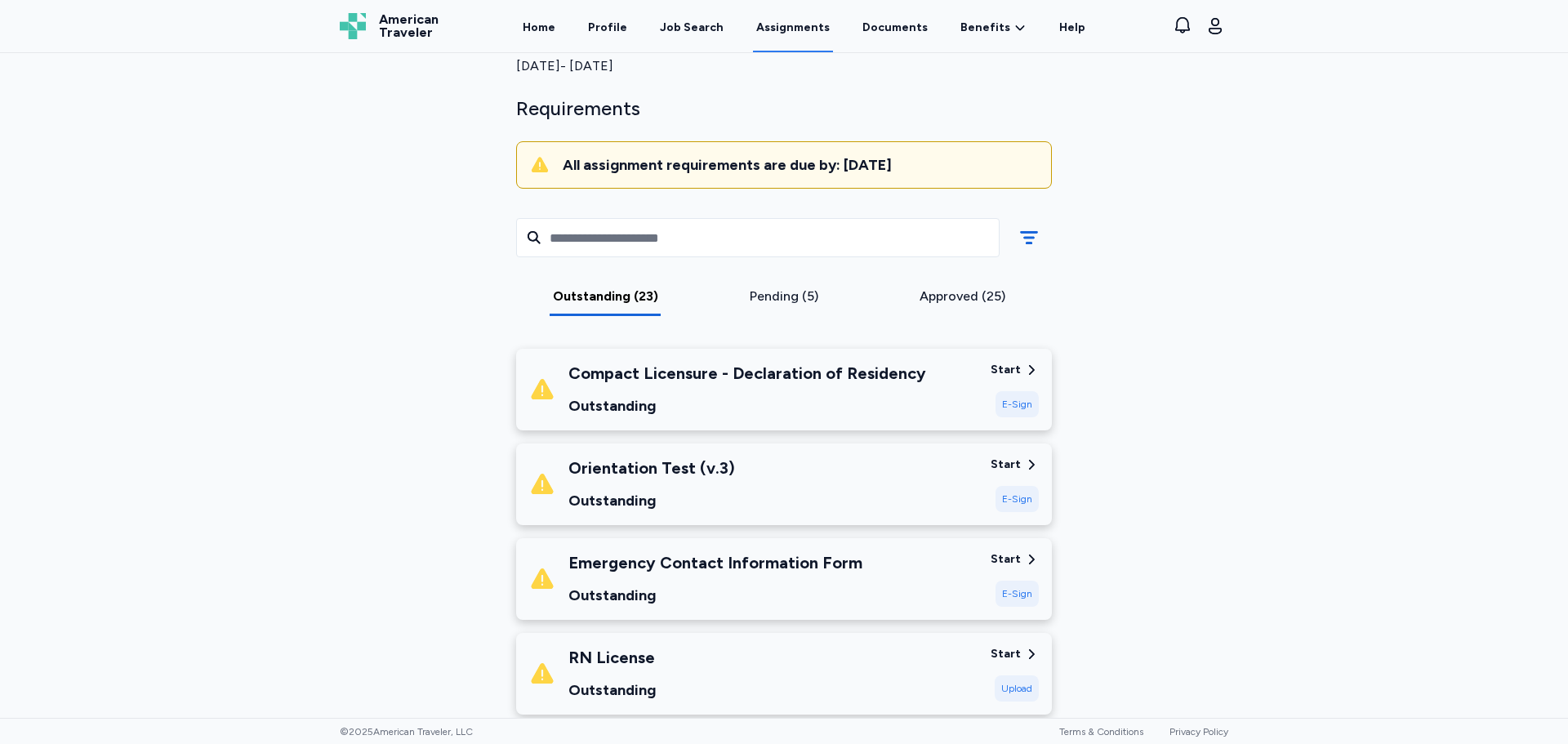
click at [709, 496] on div "Outstanding" at bounding box center [652, 500] width 167 height 23
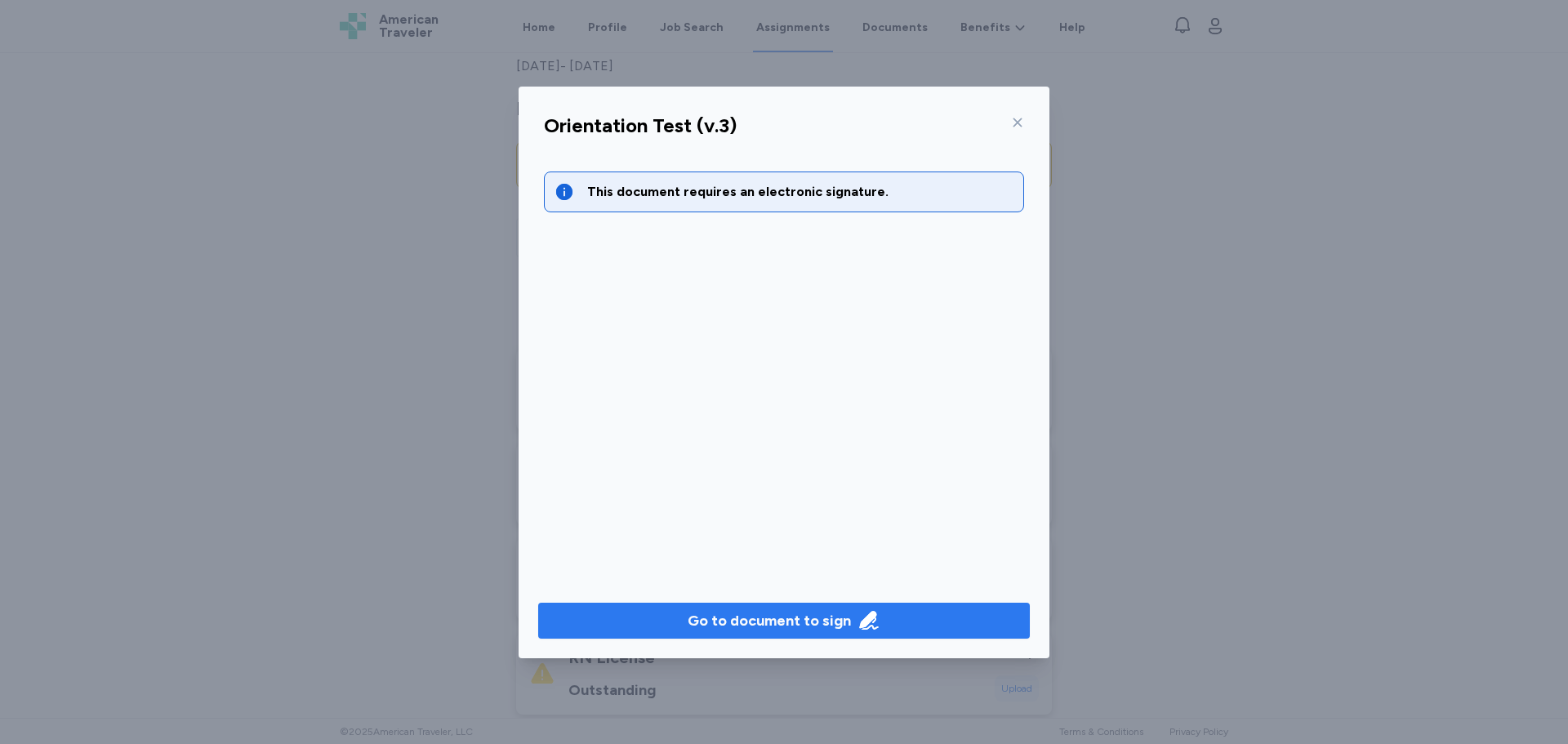
click at [719, 616] on div "Go to document to sign" at bounding box center [769, 620] width 164 height 23
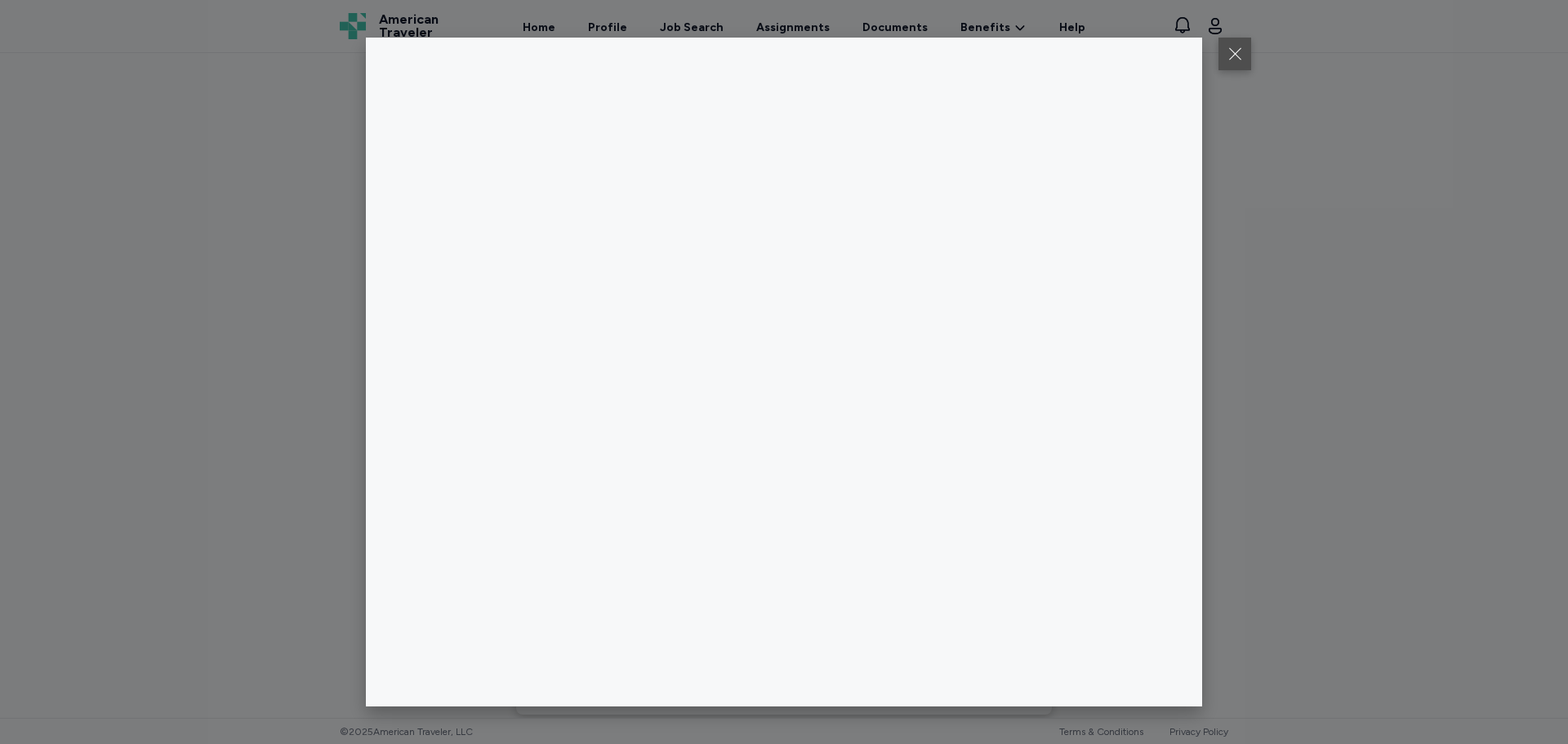
click at [1231, 60] on button at bounding box center [1234, 53] width 33 height 33
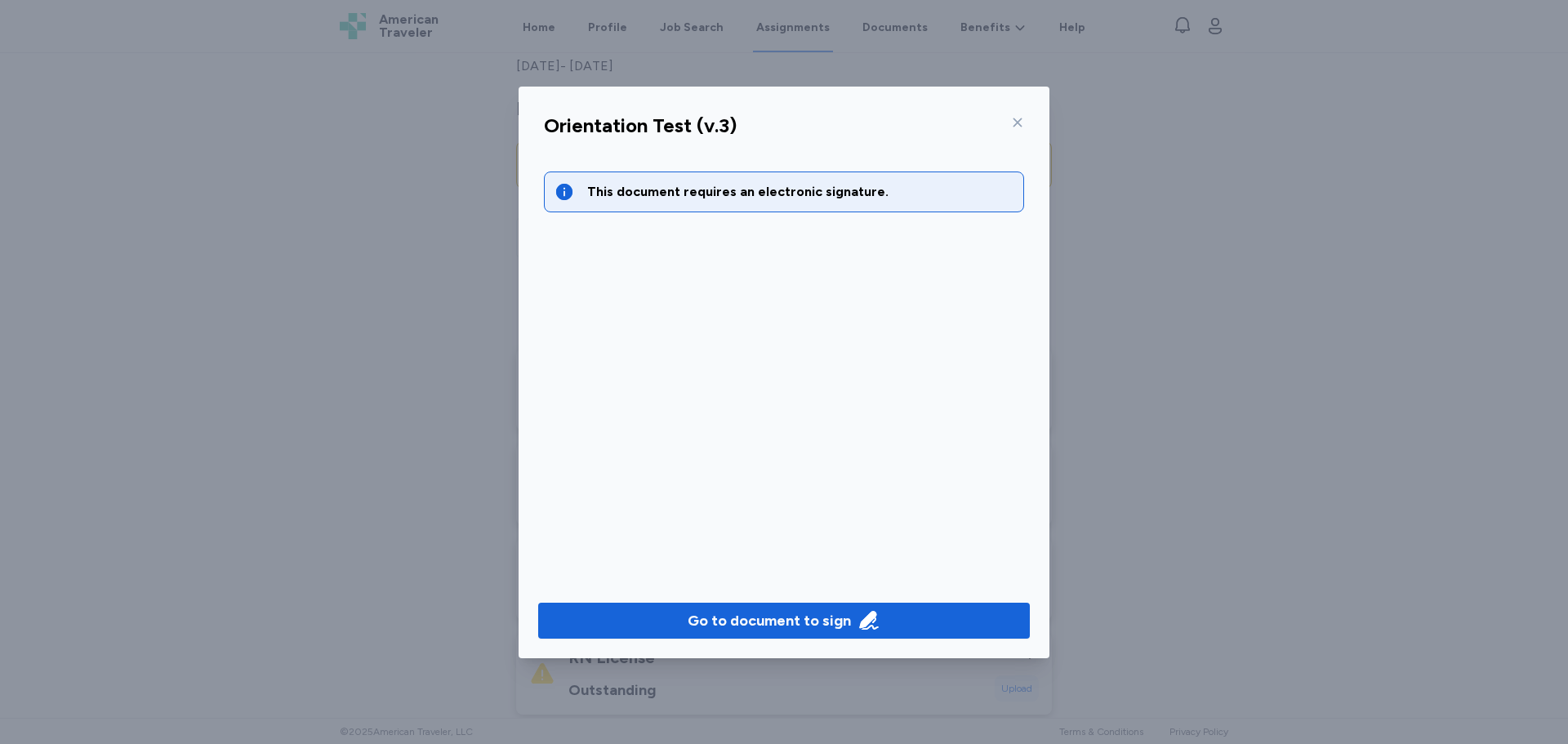
click at [1025, 121] on div "Orientation Test (v.3)" at bounding box center [784, 130] width 507 height 43
click at [1019, 123] on icon at bounding box center [1018, 122] width 9 height 9
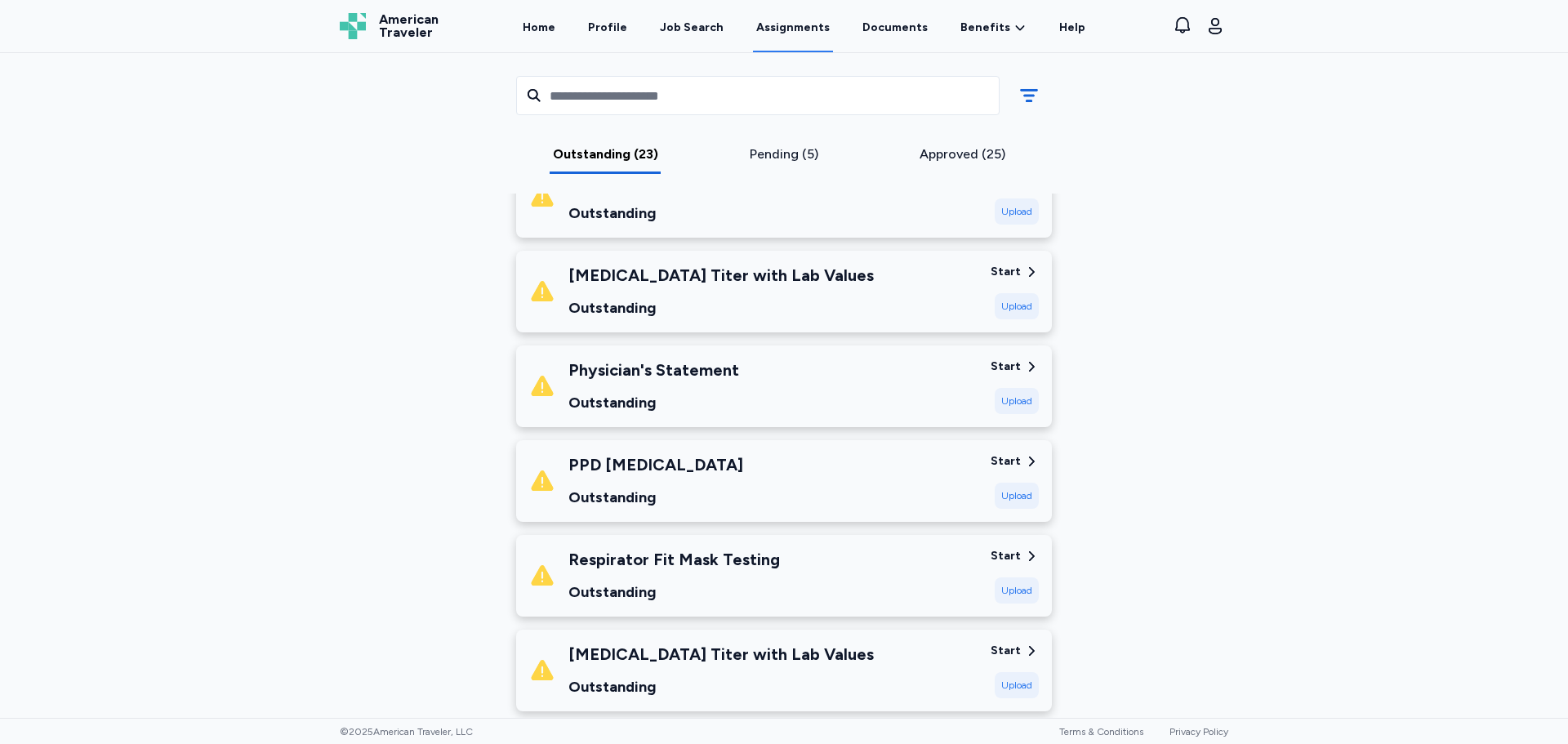
scroll to position [735, 0]
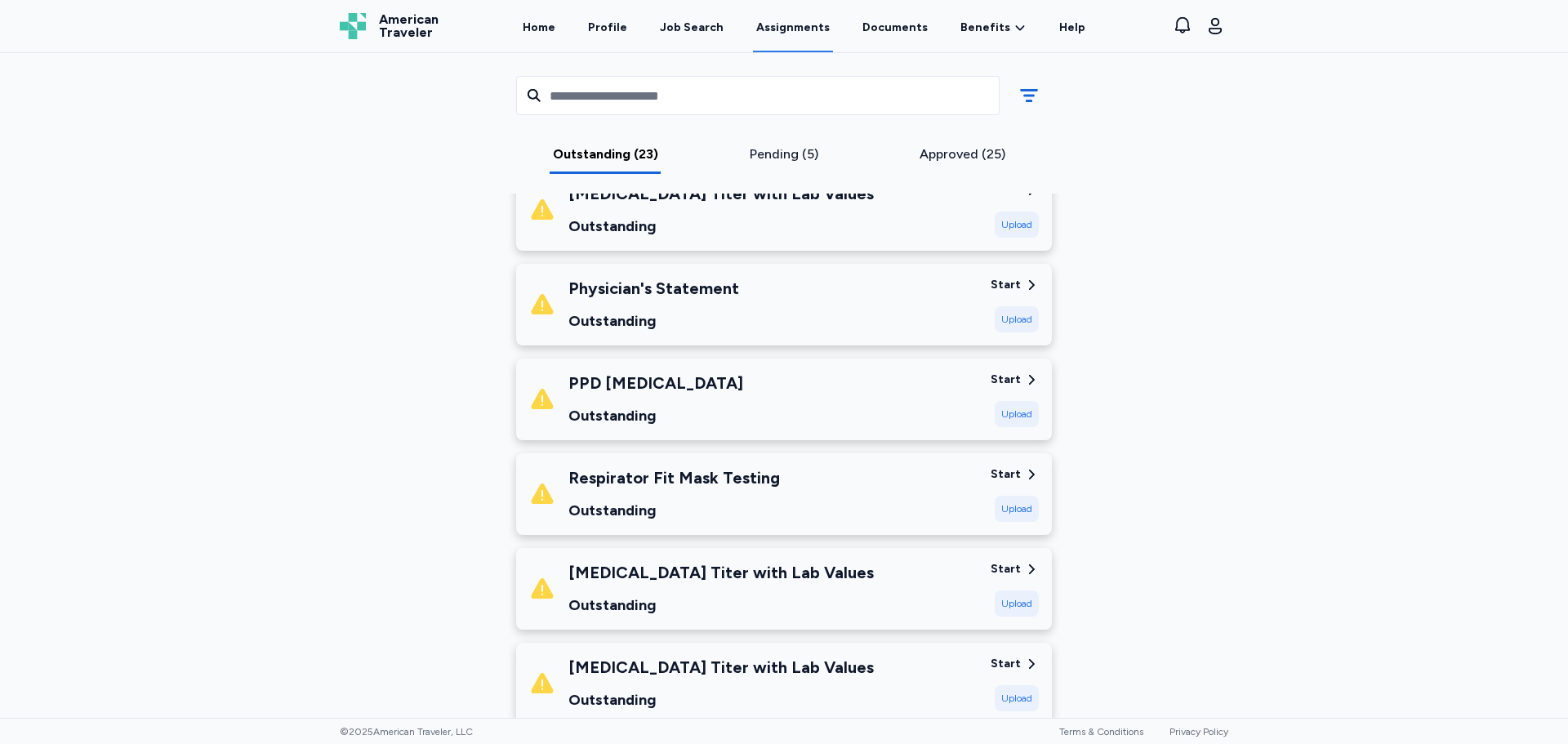
click at [776, 160] on div "Pending (5)" at bounding box center [784, 153] width 166 height 19
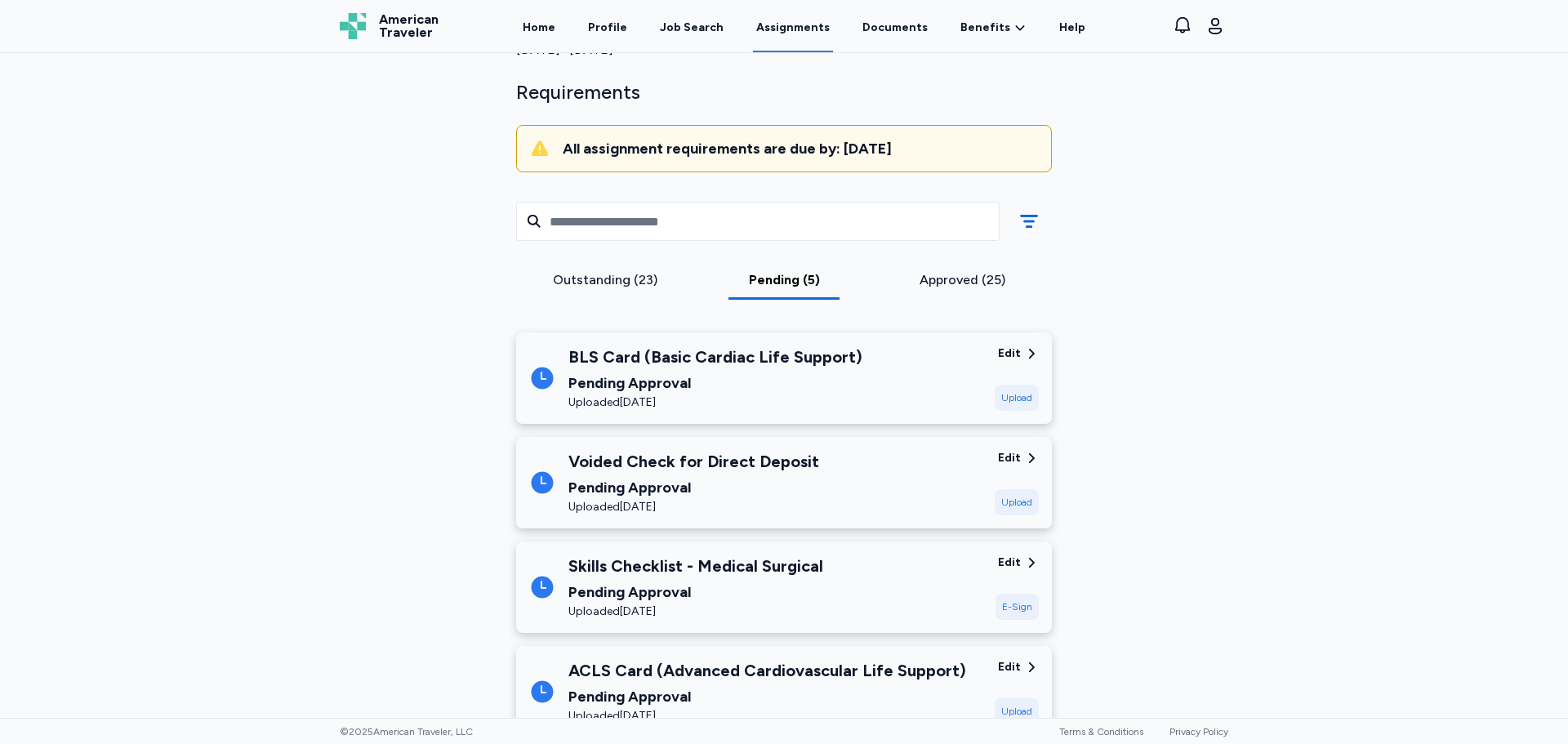
scroll to position [17, 0]
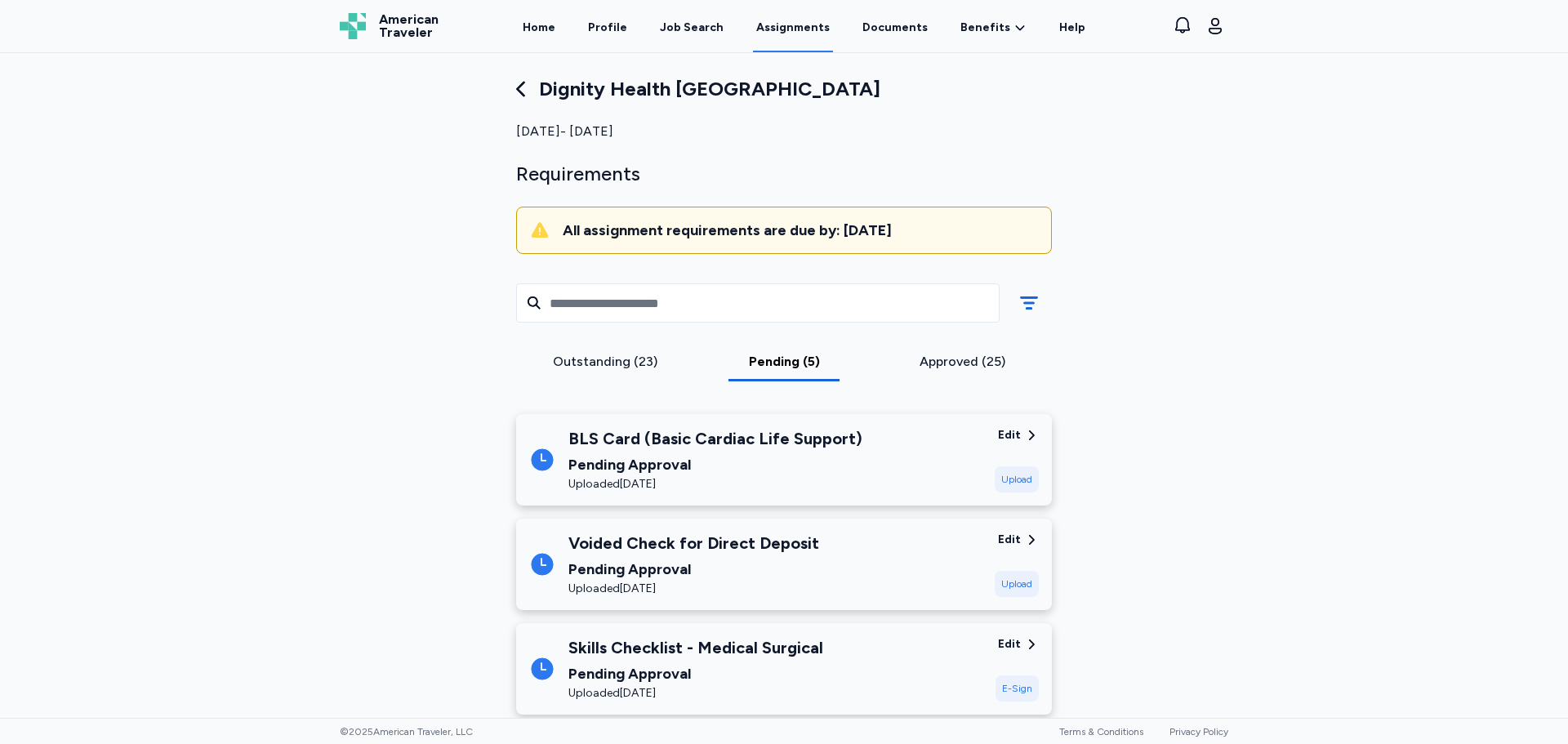
click at [960, 357] on div "Approved (25)" at bounding box center [962, 361] width 166 height 19
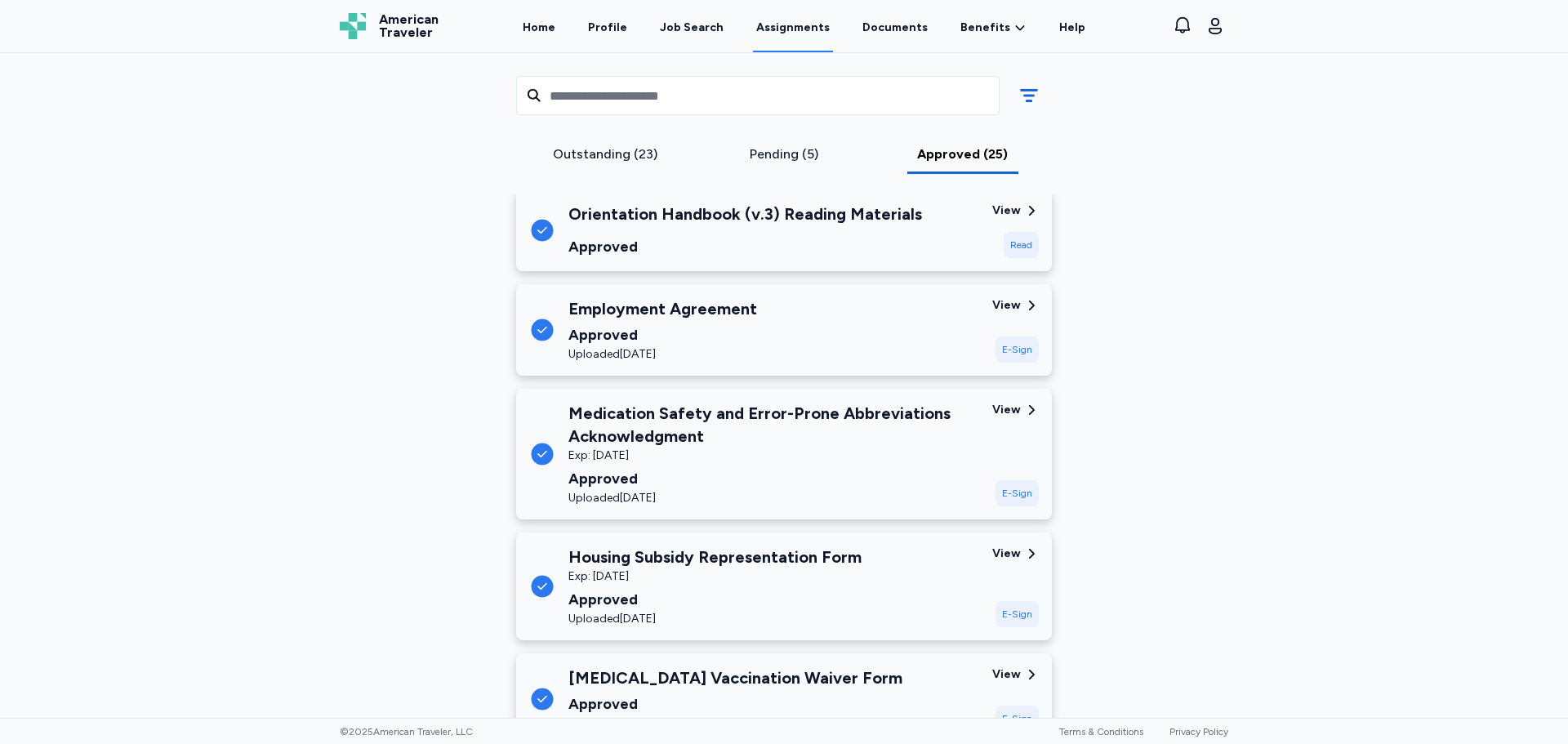
scroll to position [1976, 0]
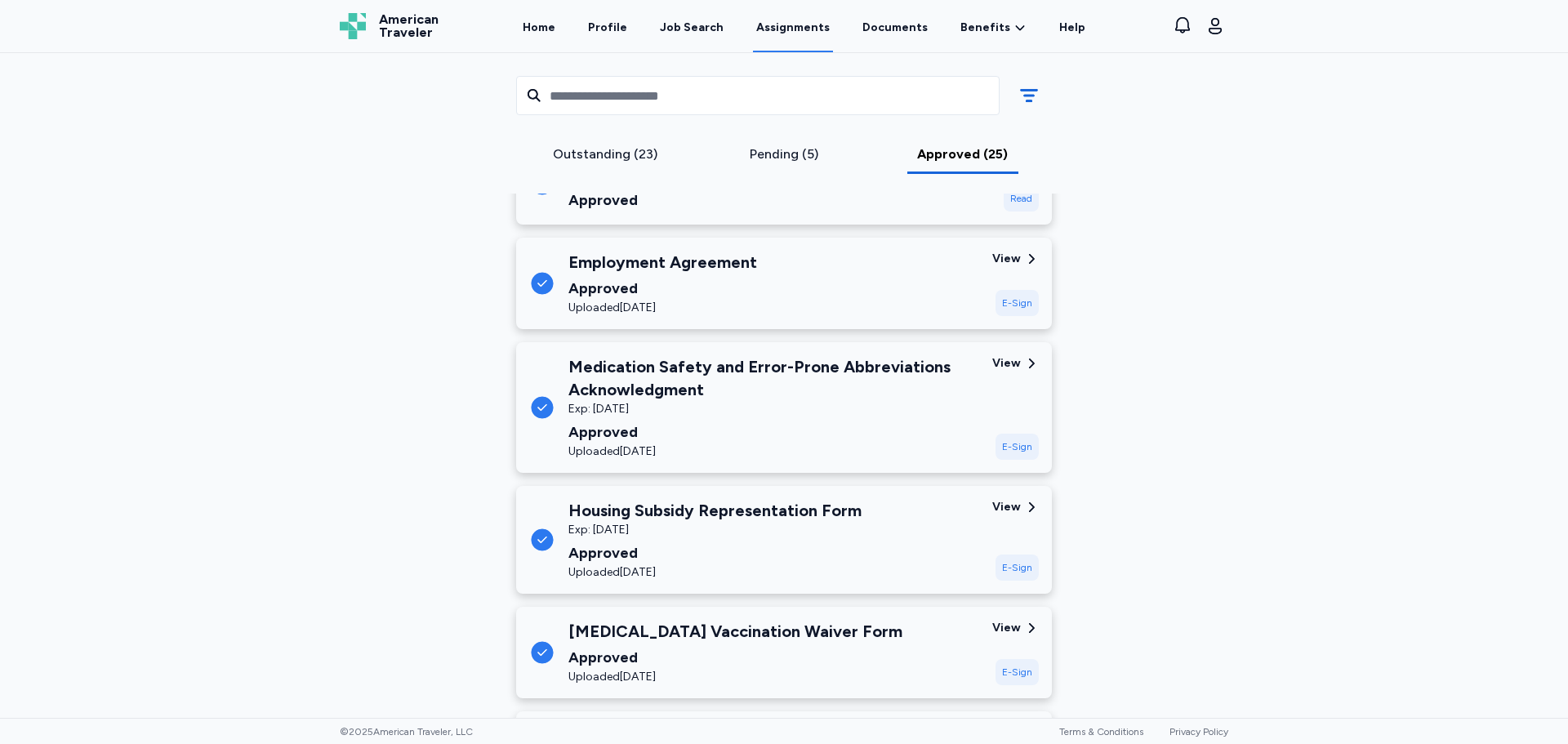
click at [636, 158] on div "Outstanding (23)" at bounding box center [605, 153] width 166 height 19
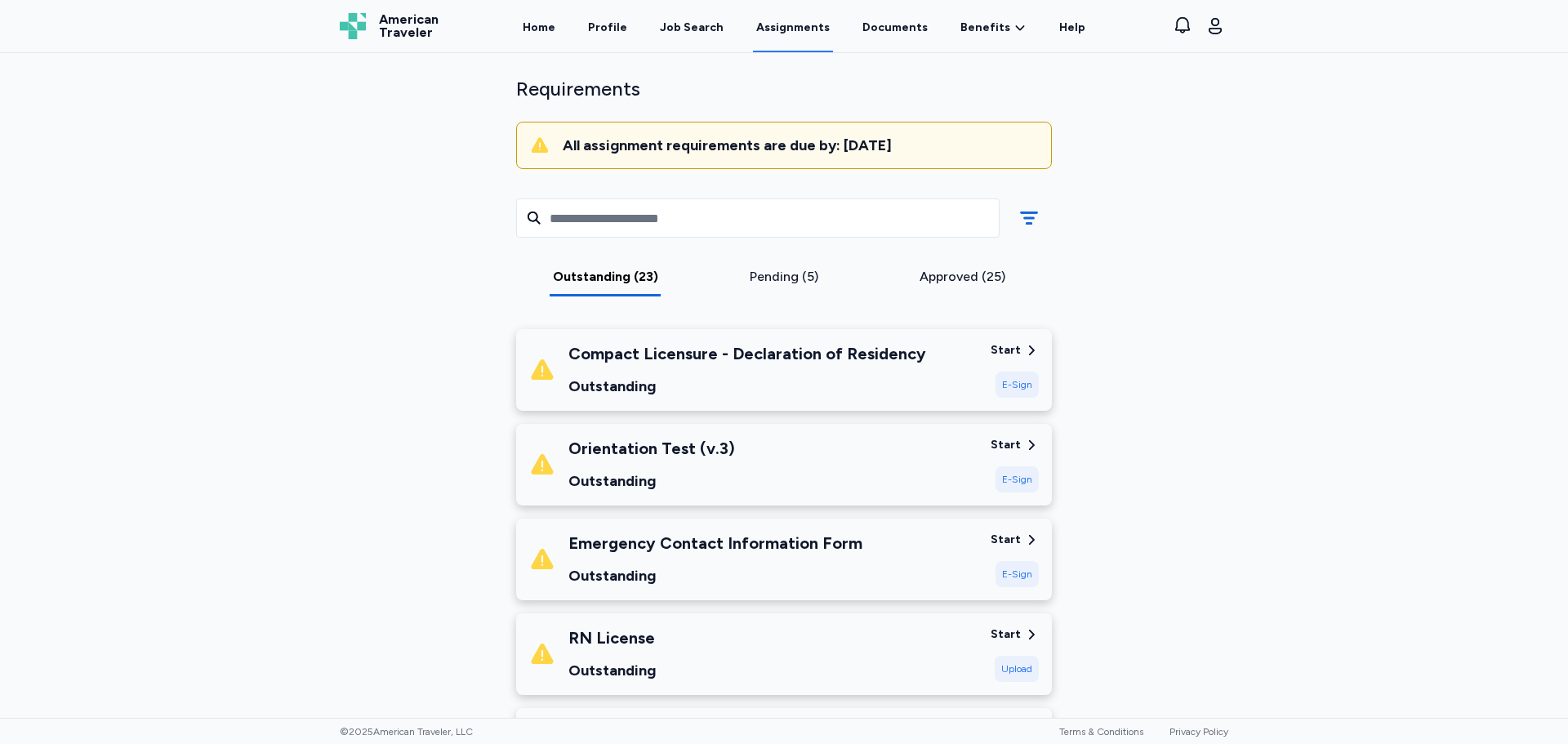
scroll to position [23, 0]
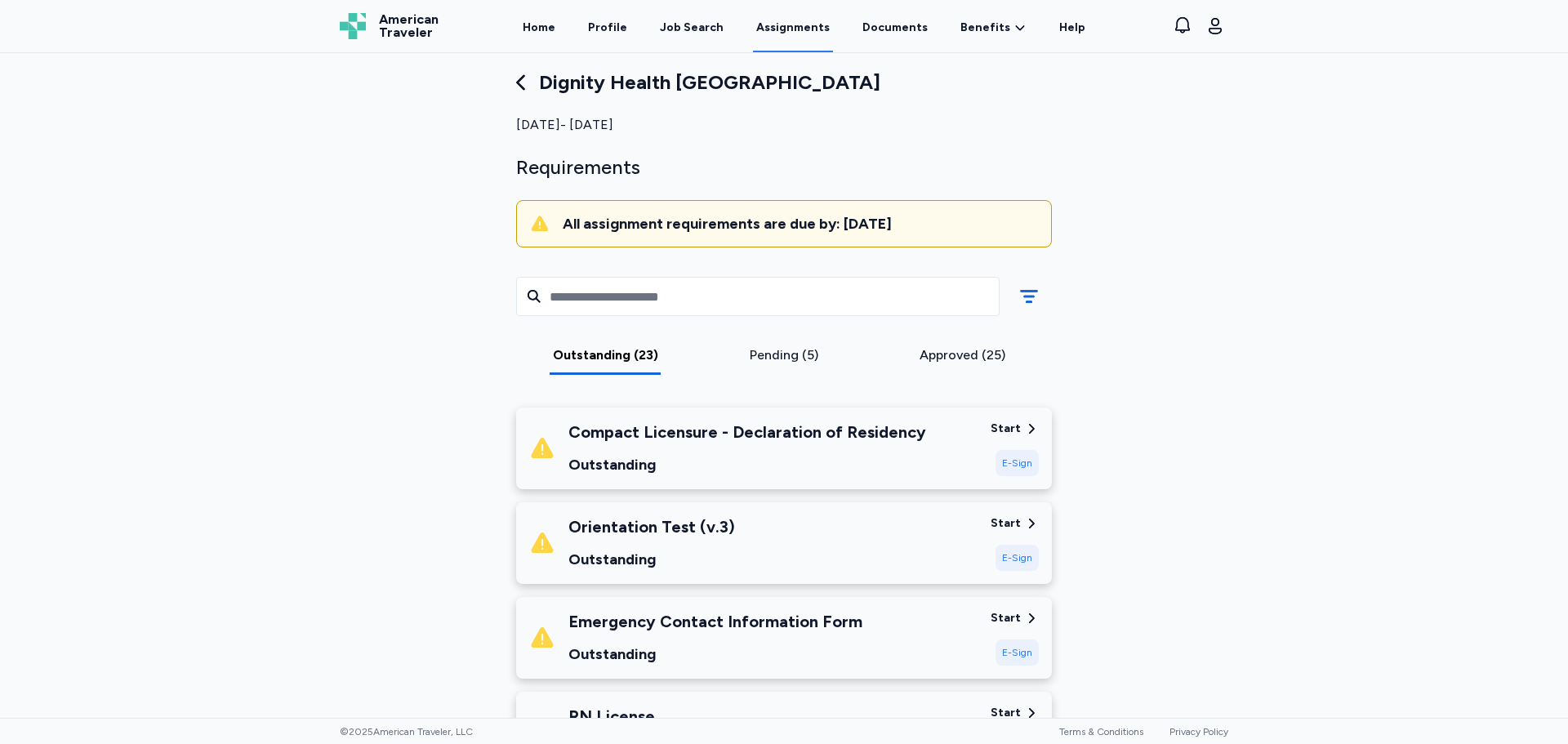
click at [935, 348] on div "Approved (25)" at bounding box center [962, 354] width 166 height 19
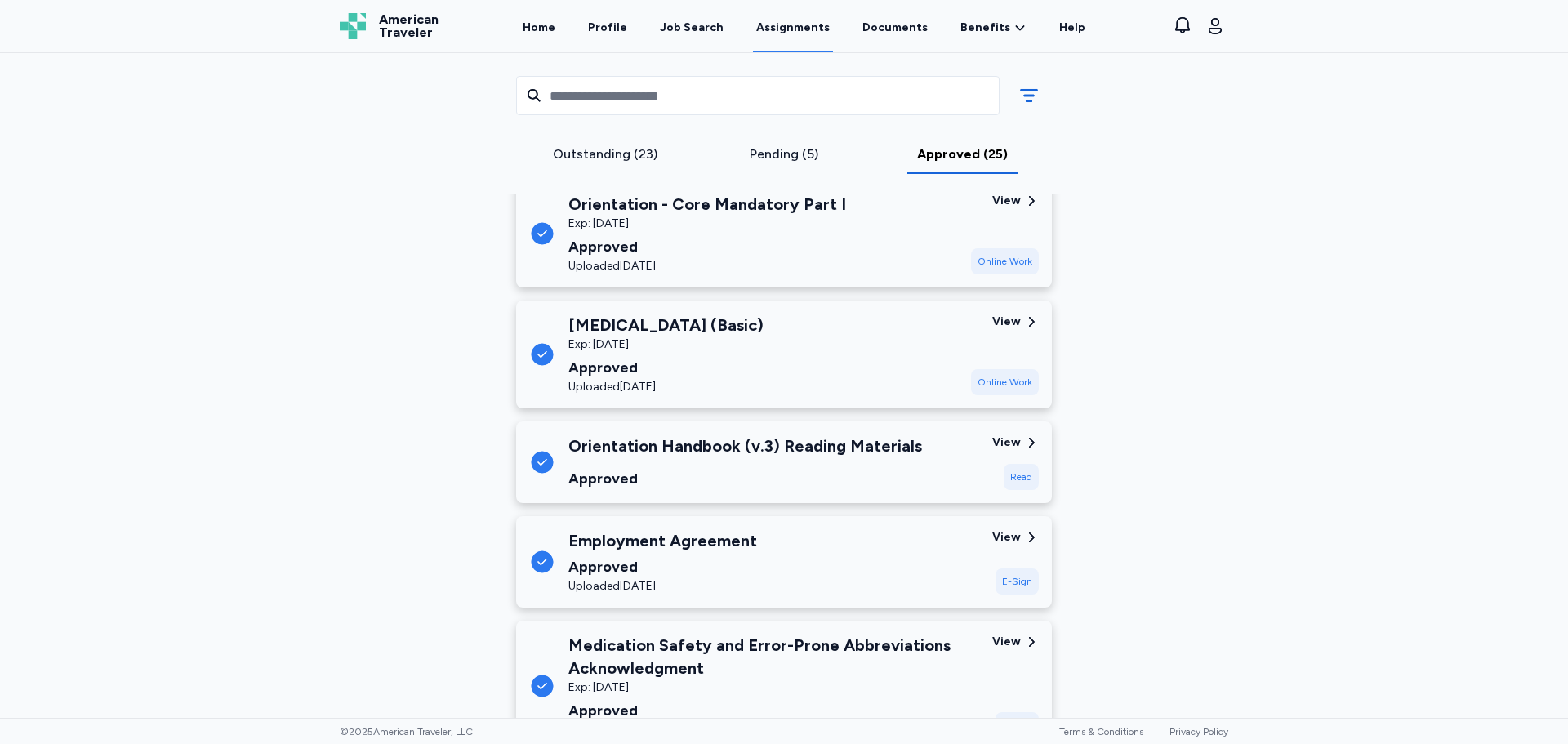
scroll to position [1737, 0]
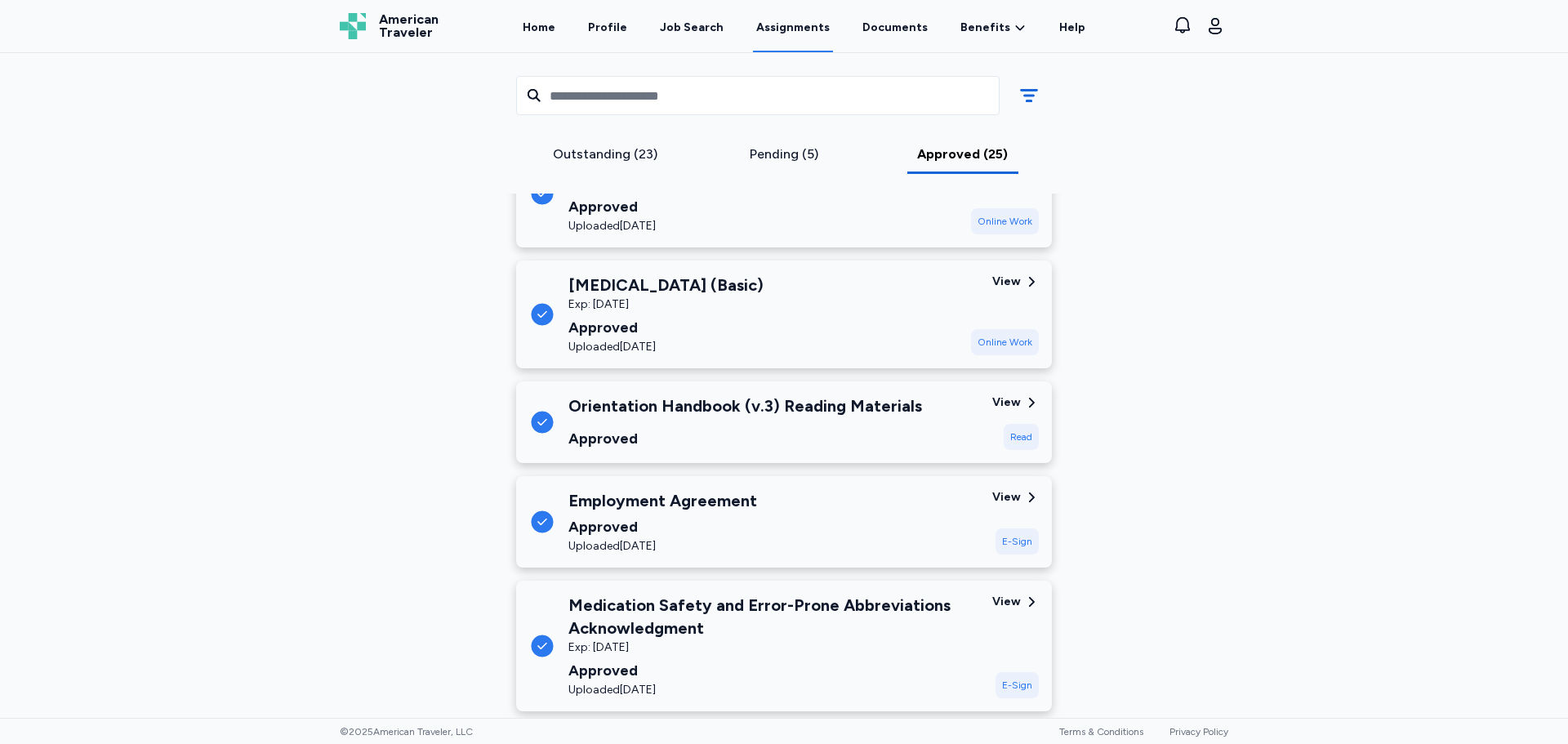
click at [731, 425] on div "Orientation Handbook (v.3) Reading Materials Approved" at bounding box center [745, 422] width 354 height 56
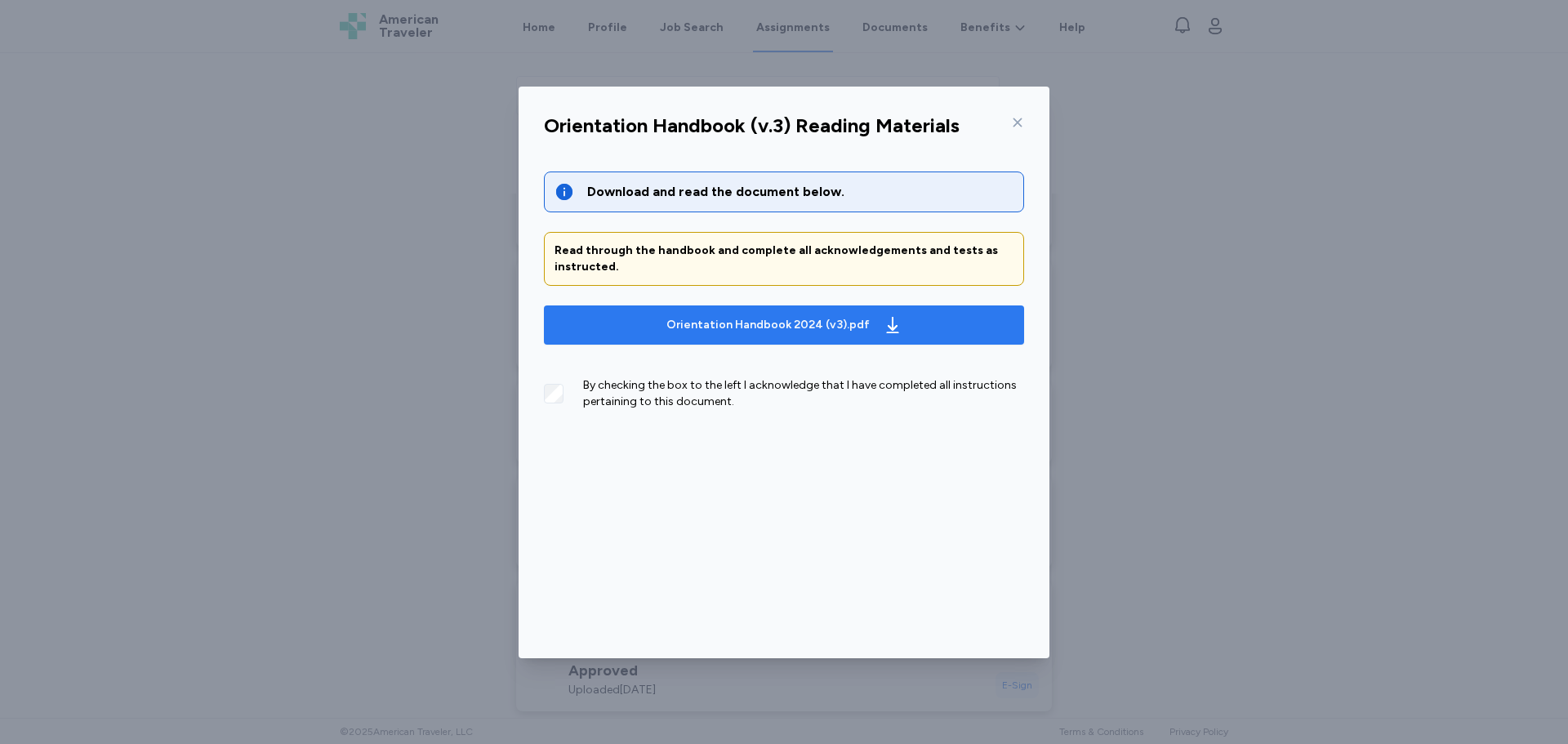
click at [765, 333] on div "Orientation Handbook 2024 (v3).pdf" at bounding box center [784, 324] width 243 height 26
click at [1015, 125] on icon at bounding box center [1018, 122] width 9 height 9
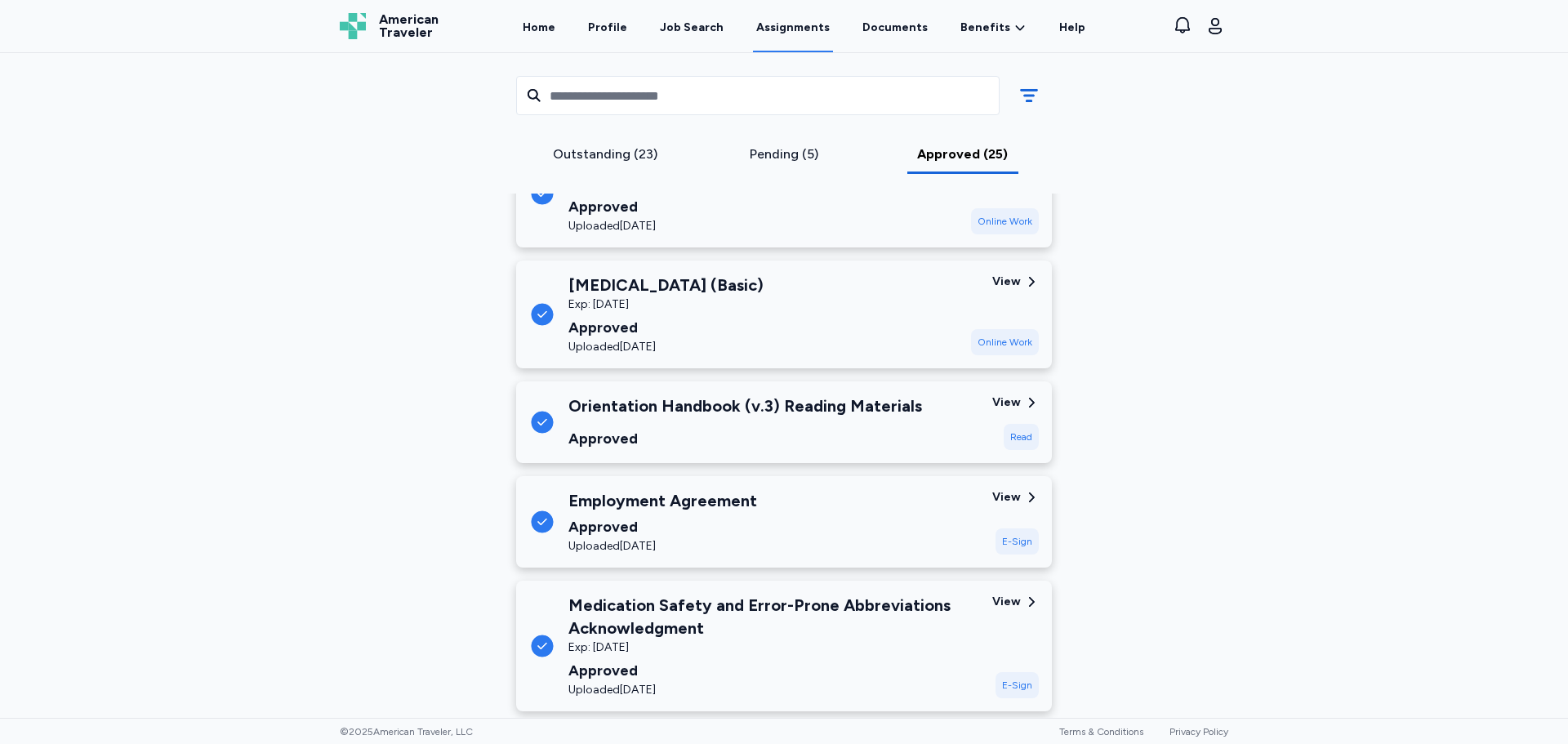
click at [618, 151] on div "Outstanding (23)" at bounding box center [605, 153] width 166 height 19
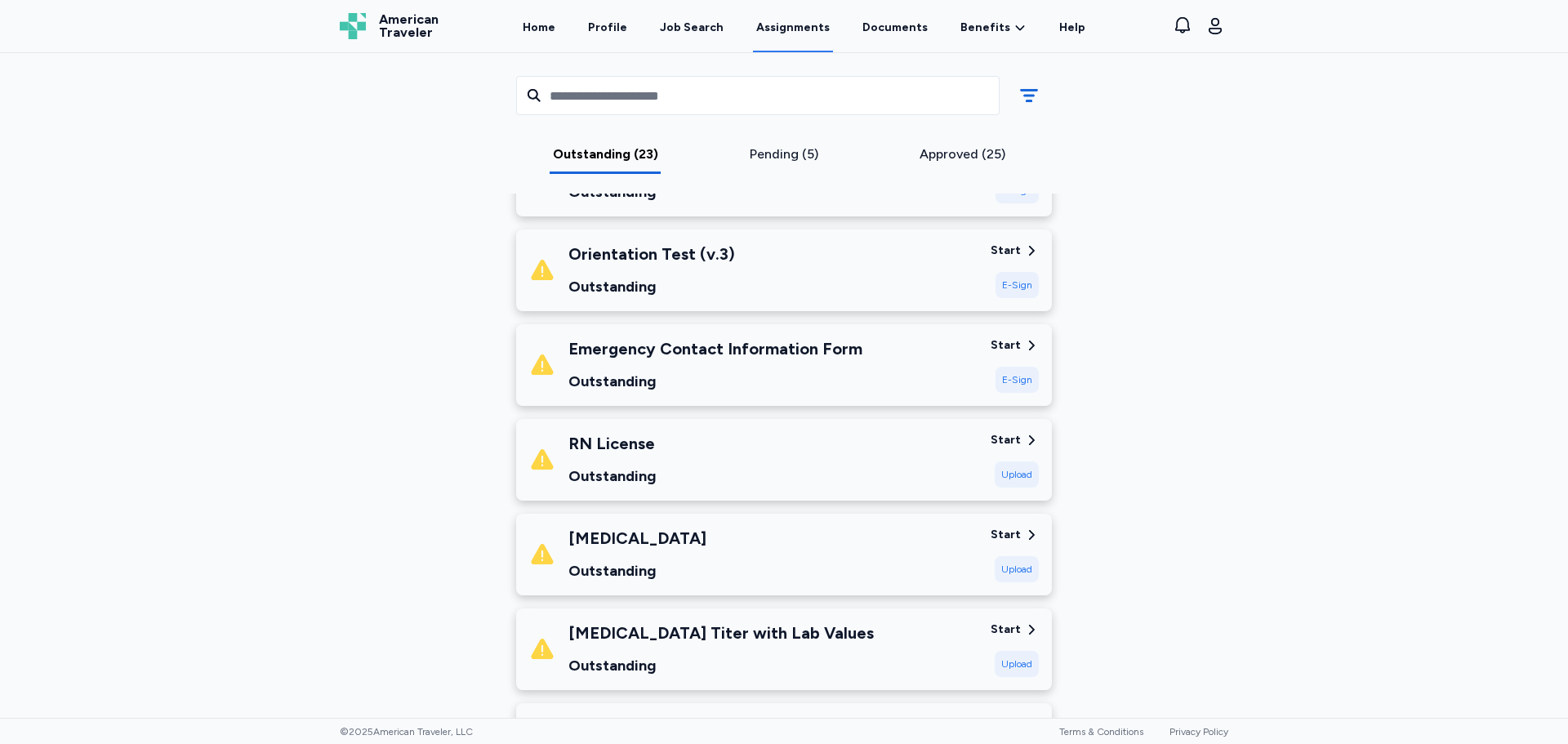
scroll to position [268, 0]
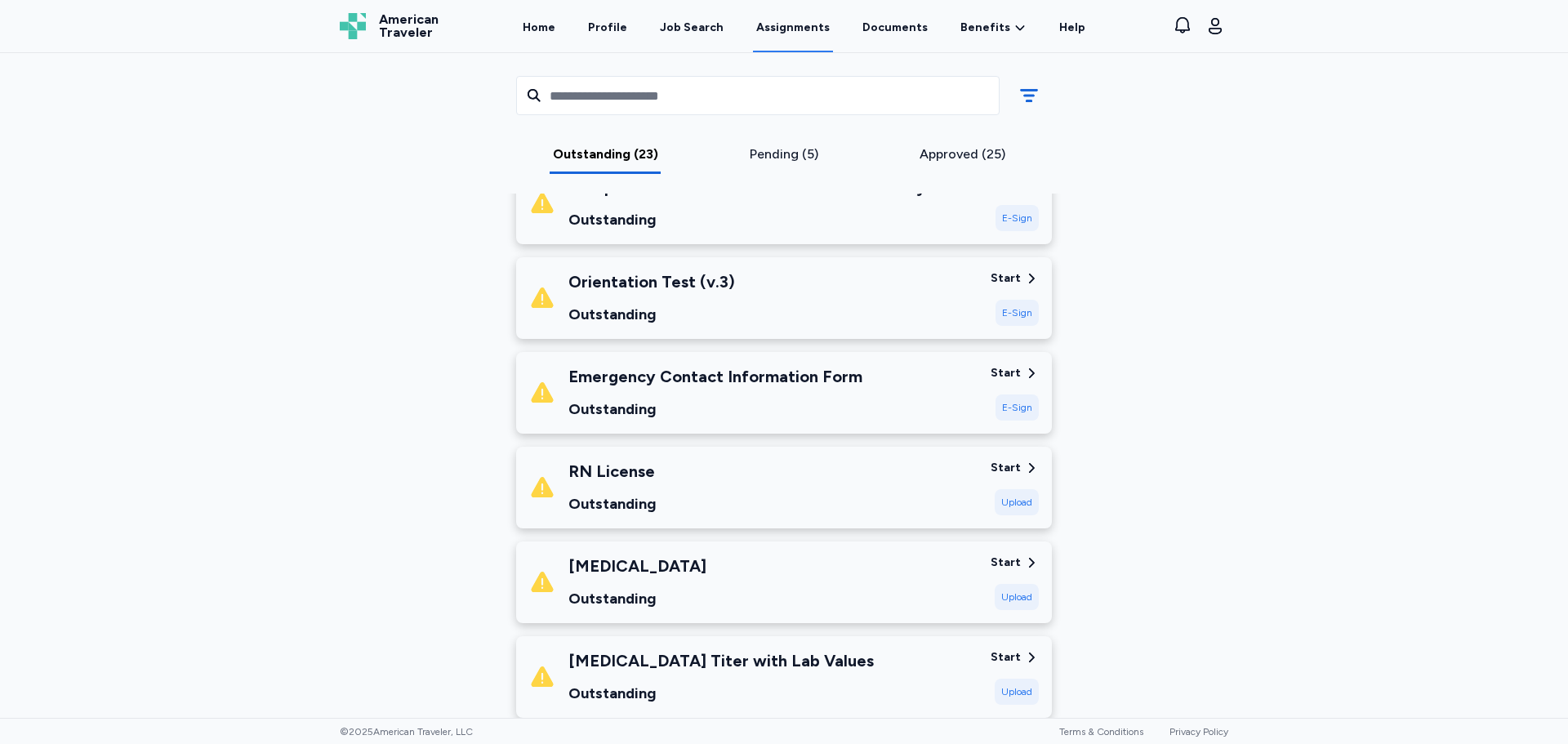
click at [720, 318] on div "Outstanding" at bounding box center [652, 314] width 167 height 23
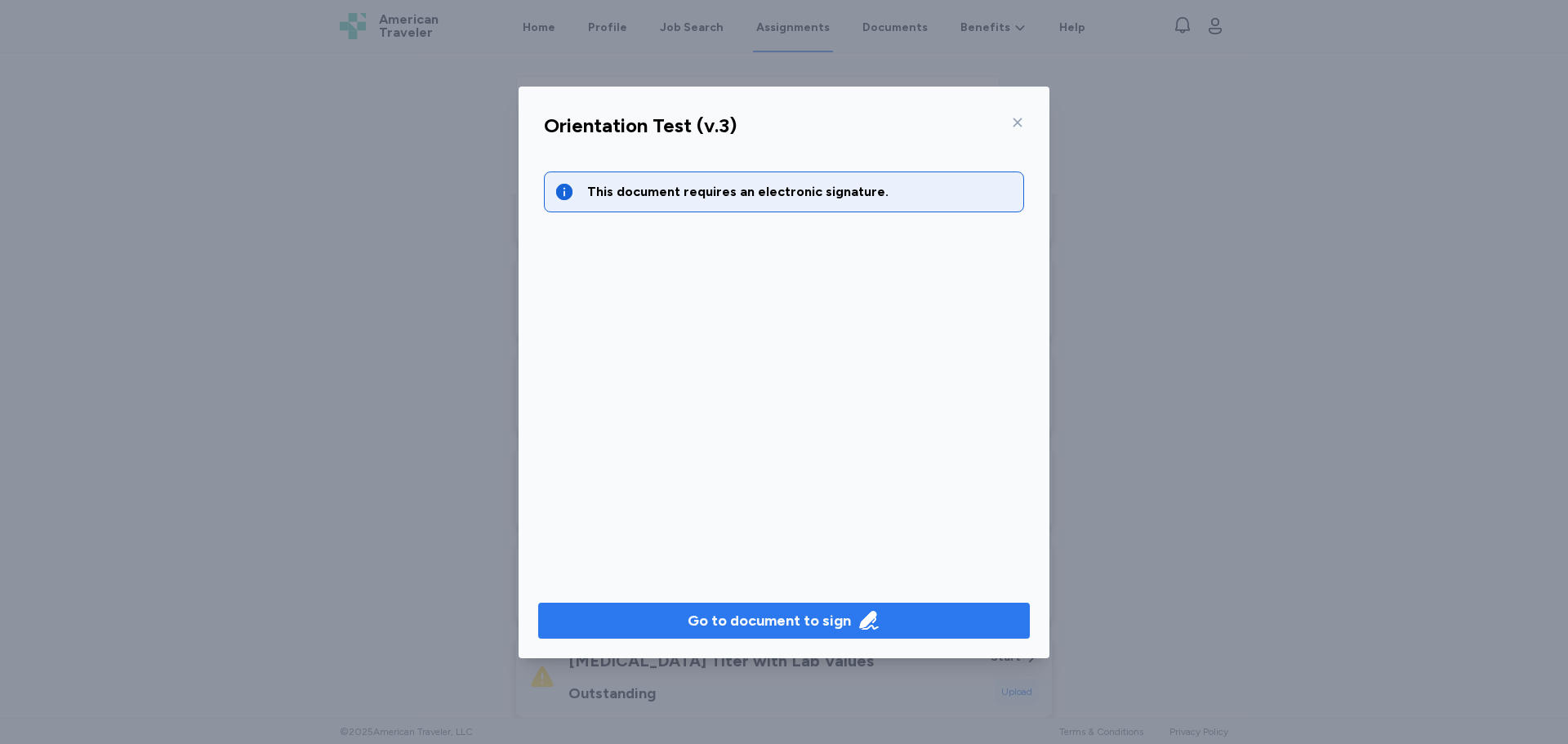
click at [784, 603] on button "Go to document to sign" at bounding box center [784, 620] width 492 height 36
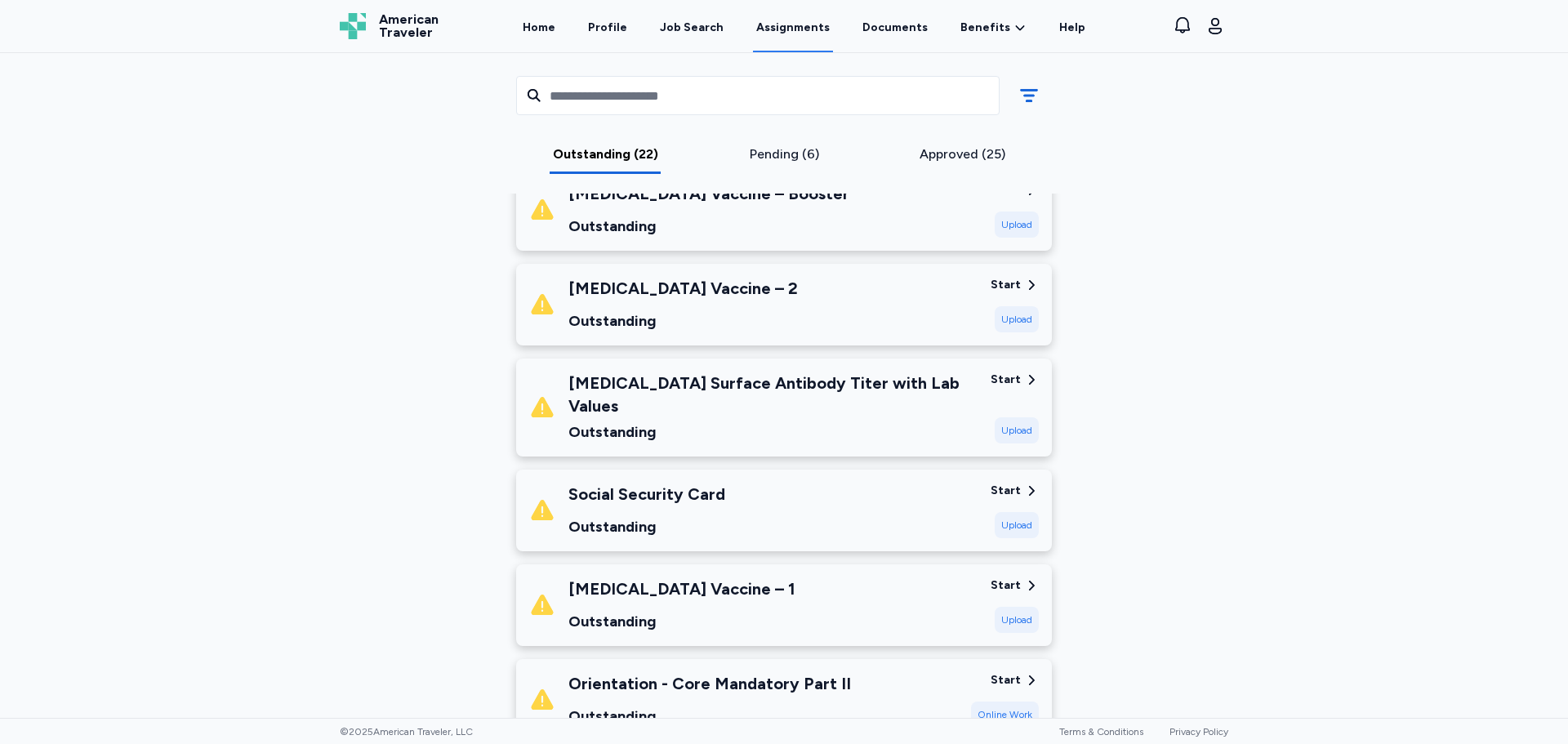
scroll to position [1574, 0]
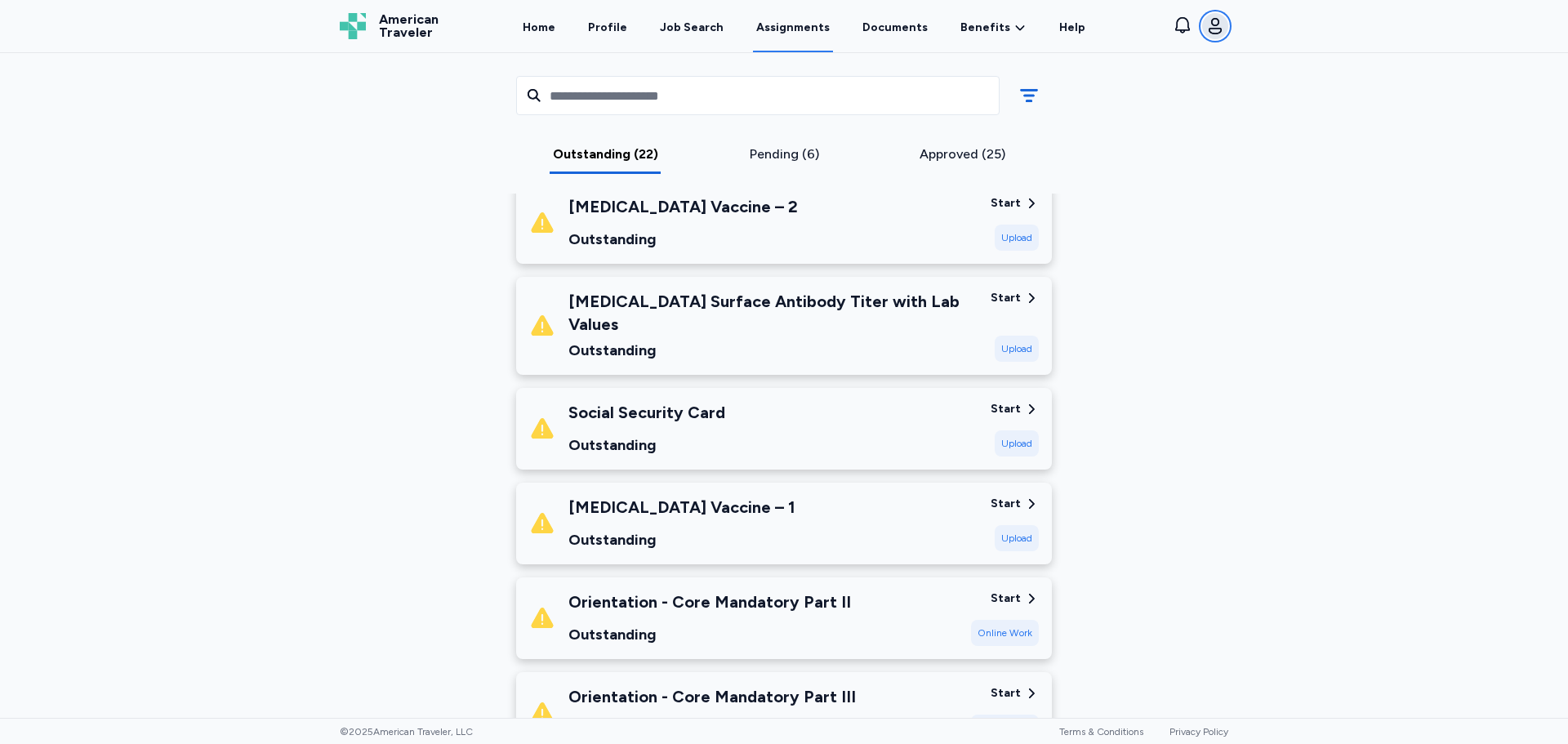
click at [1210, 27] on icon "button" at bounding box center [1215, 26] width 19 height 19
click at [1061, 176] on span "Sign out" at bounding box center [1084, 169] width 52 height 19
